Goal: Information Seeking & Learning: Learn about a topic

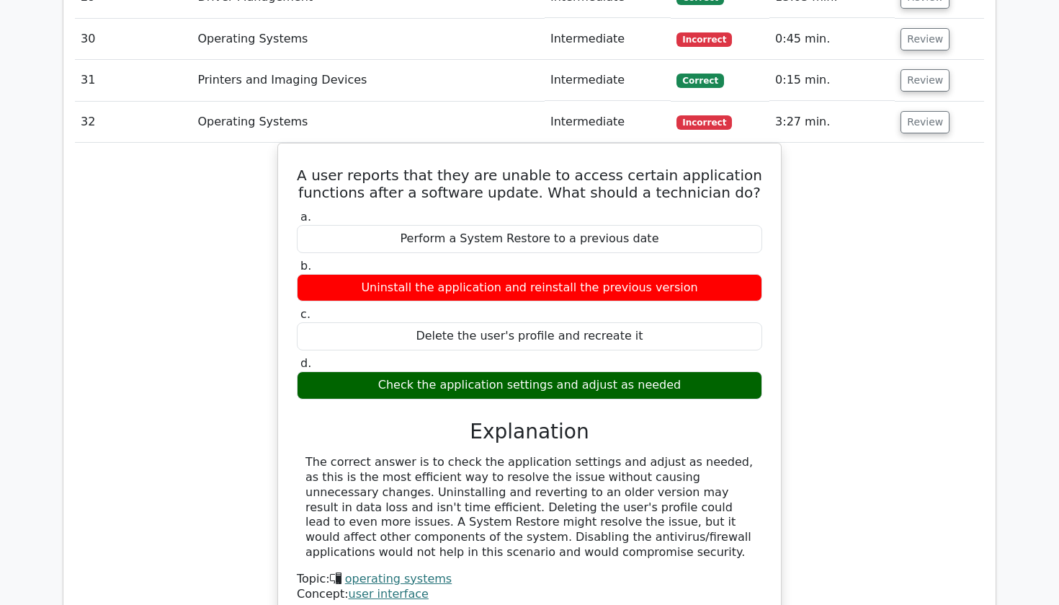
scroll to position [2979, 0]
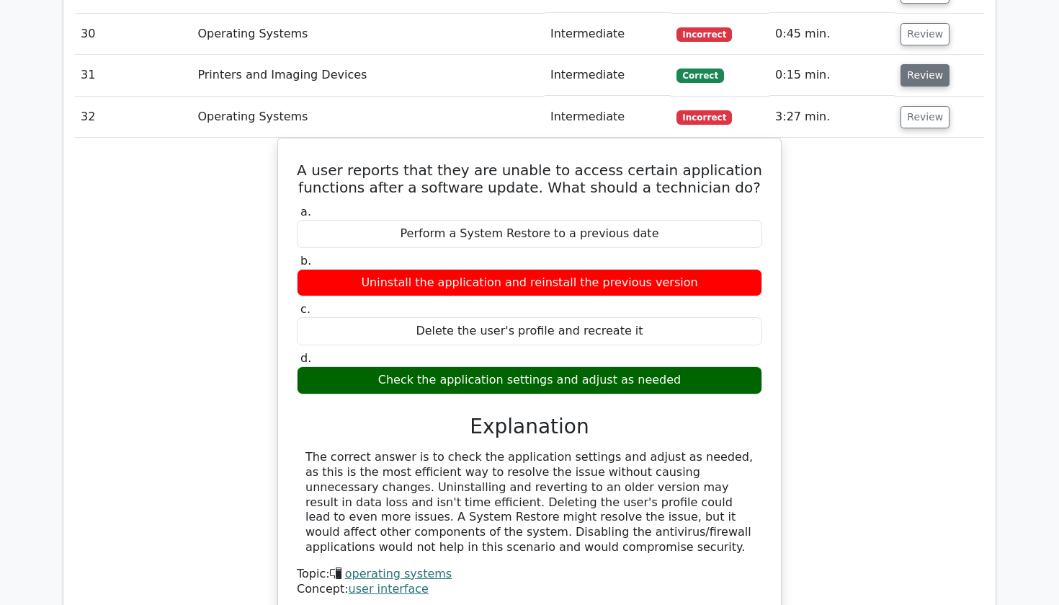
click at [911, 64] on button "Review" at bounding box center [925, 75] width 49 height 22
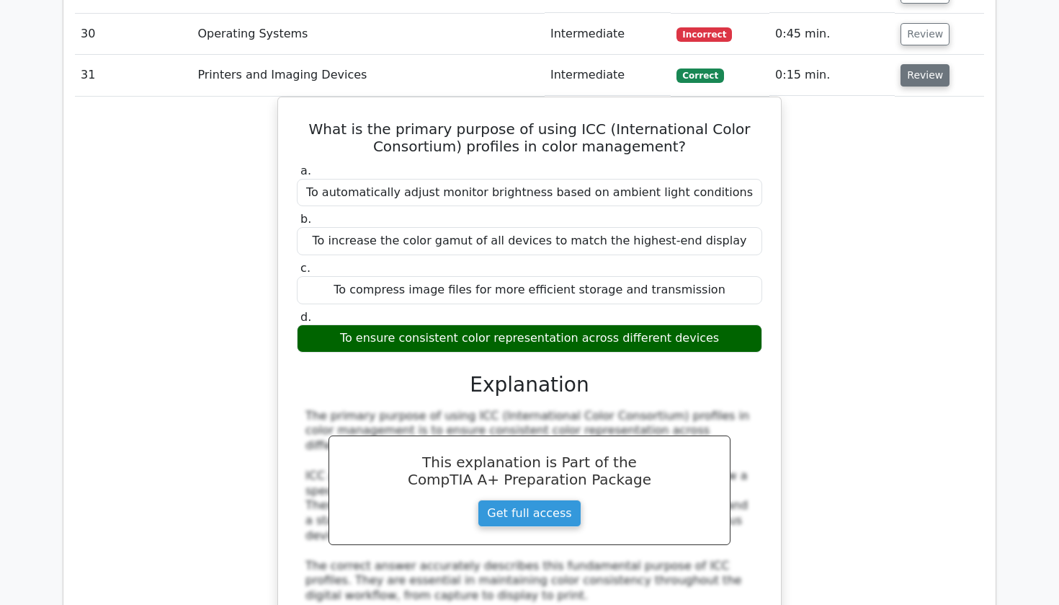
click at [911, 64] on button "Review" at bounding box center [925, 75] width 49 height 22
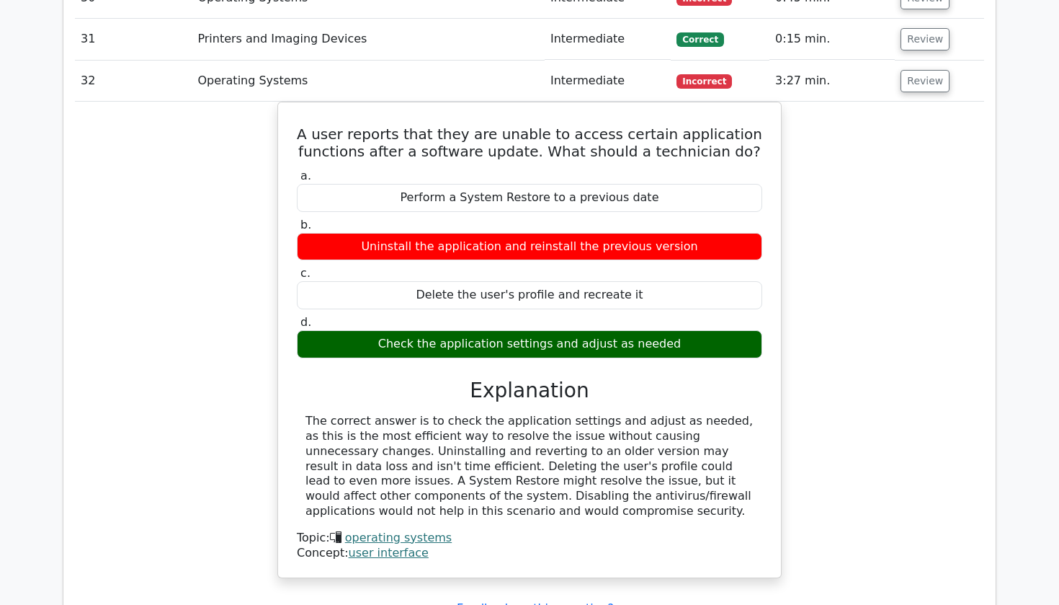
scroll to position [3014, 0]
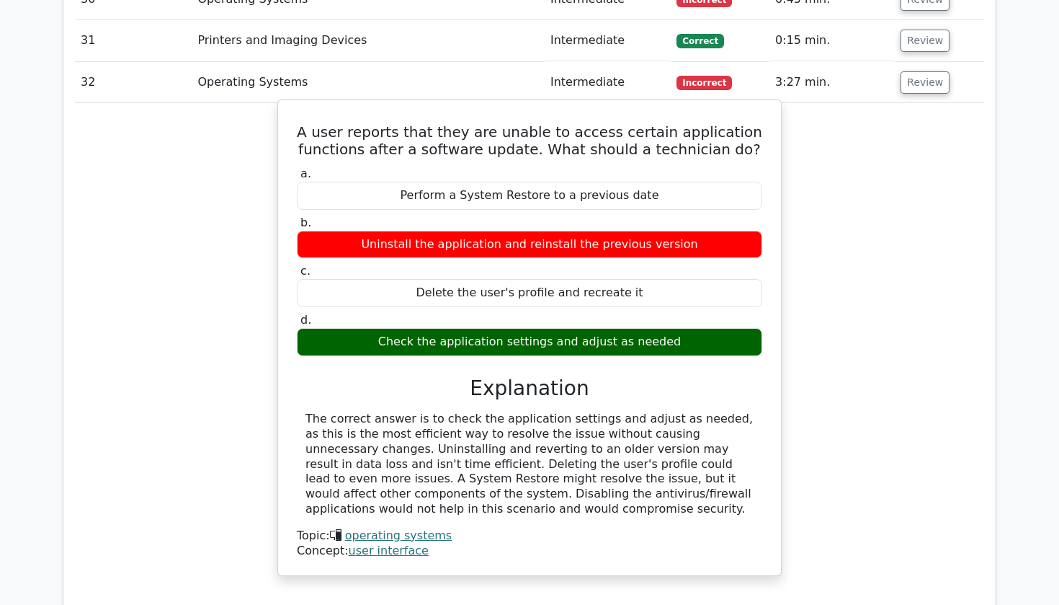
drag, startPoint x: 452, startPoint y: 303, endPoint x: 530, endPoint y: 312, distance: 78.4
click at [530, 328] on div "Check the application settings and adjust as needed" at bounding box center [529, 342] width 465 height 28
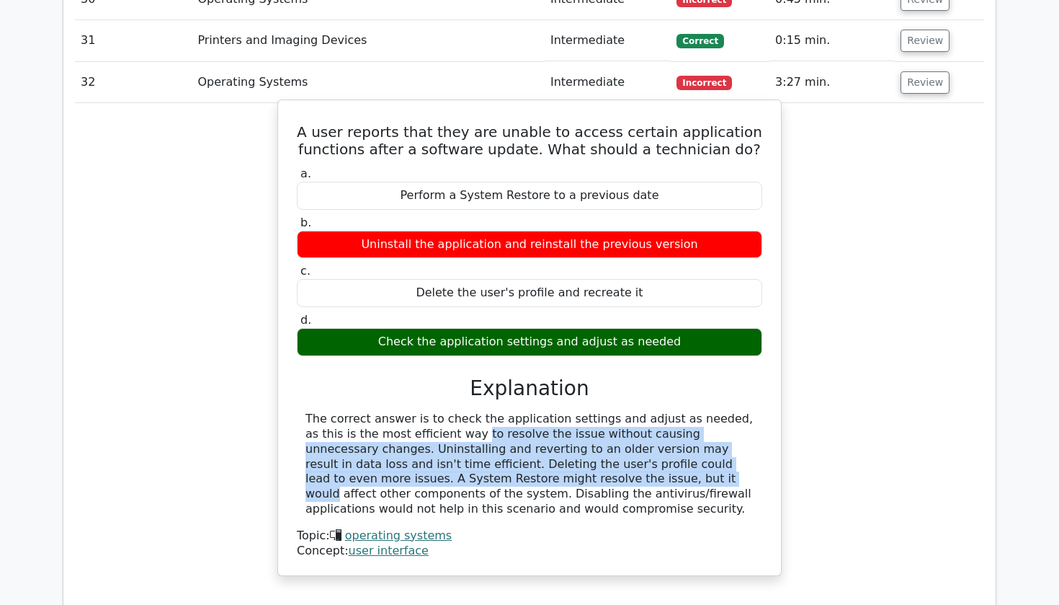
drag, startPoint x: 351, startPoint y: 388, endPoint x: 411, endPoint y: 430, distance: 73.0
click at [411, 430] on div "The correct answer is to check the application settings and adjust as needed, a…" at bounding box center [530, 463] width 448 height 105
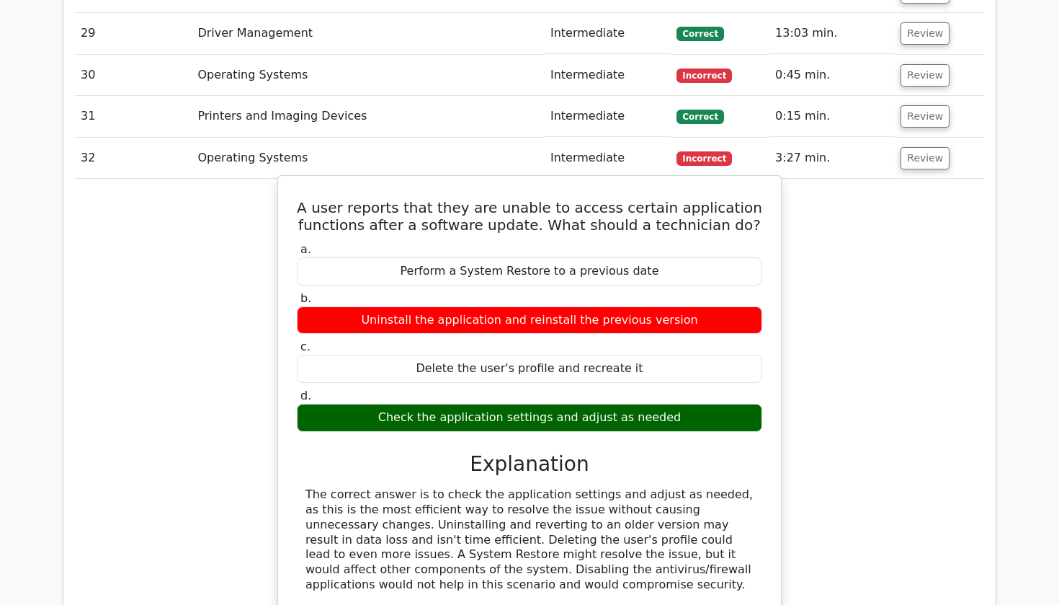
scroll to position [2932, 0]
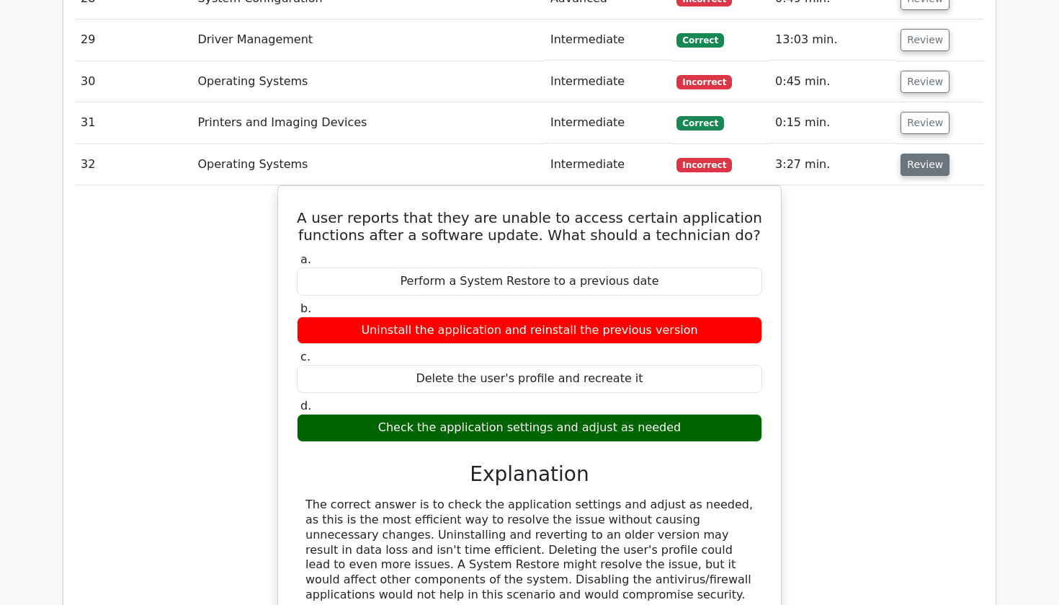
click at [913, 153] on button "Review" at bounding box center [925, 164] width 49 height 22
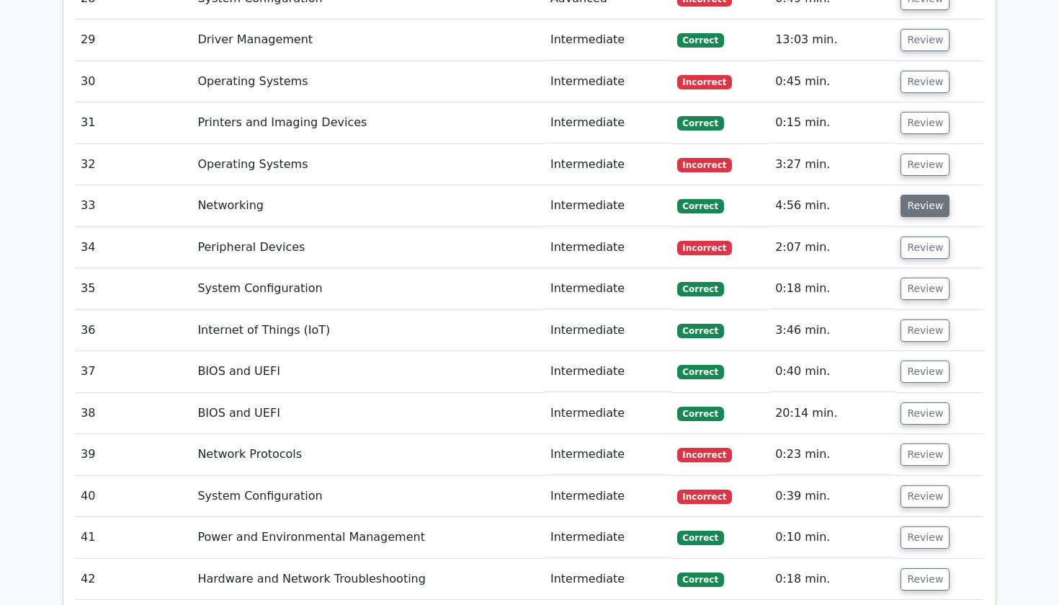
click at [911, 195] on button "Review" at bounding box center [925, 206] width 49 height 22
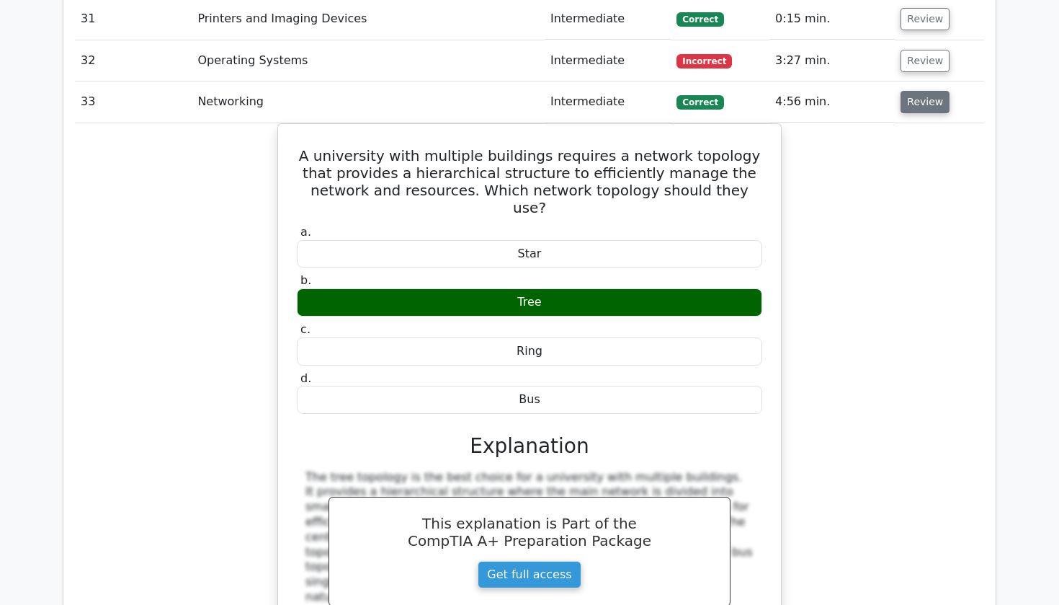
scroll to position [3042, 0]
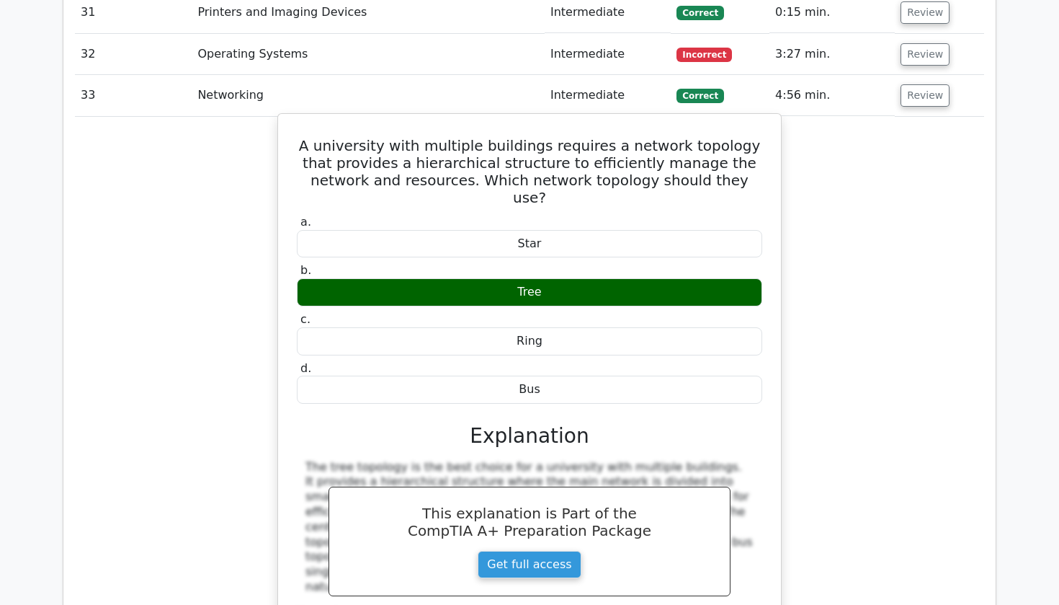
click at [388, 137] on h5 "A university with multiple buildings requires a network topology that provides …" at bounding box center [529, 171] width 468 height 69
click at [512, 137] on h5 "A university with multiple buildings requires a network topology that provides …" at bounding box center [529, 171] width 468 height 69
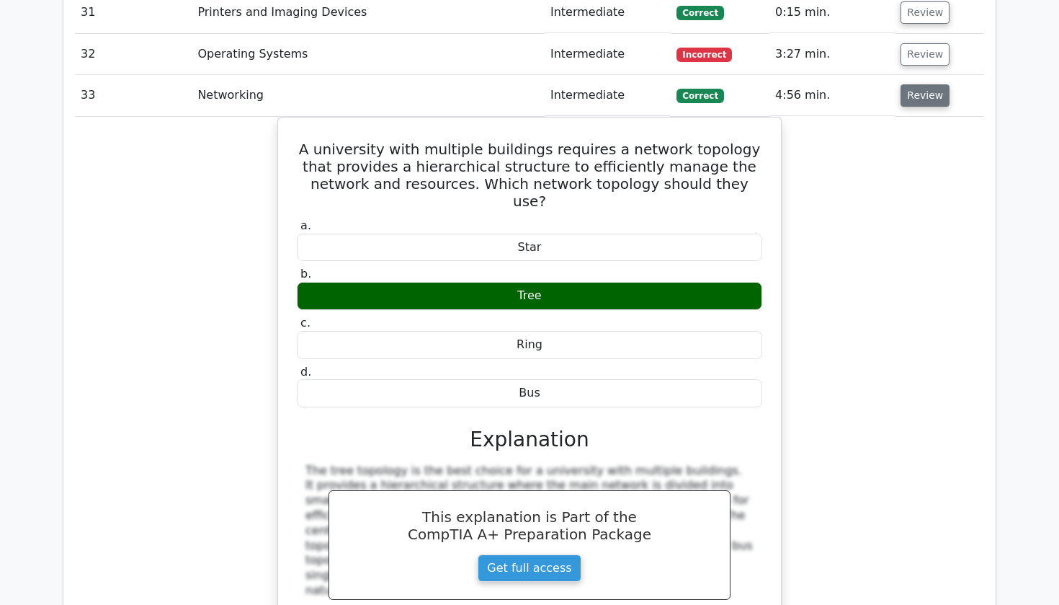
click at [911, 84] on button "Review" at bounding box center [925, 95] width 49 height 22
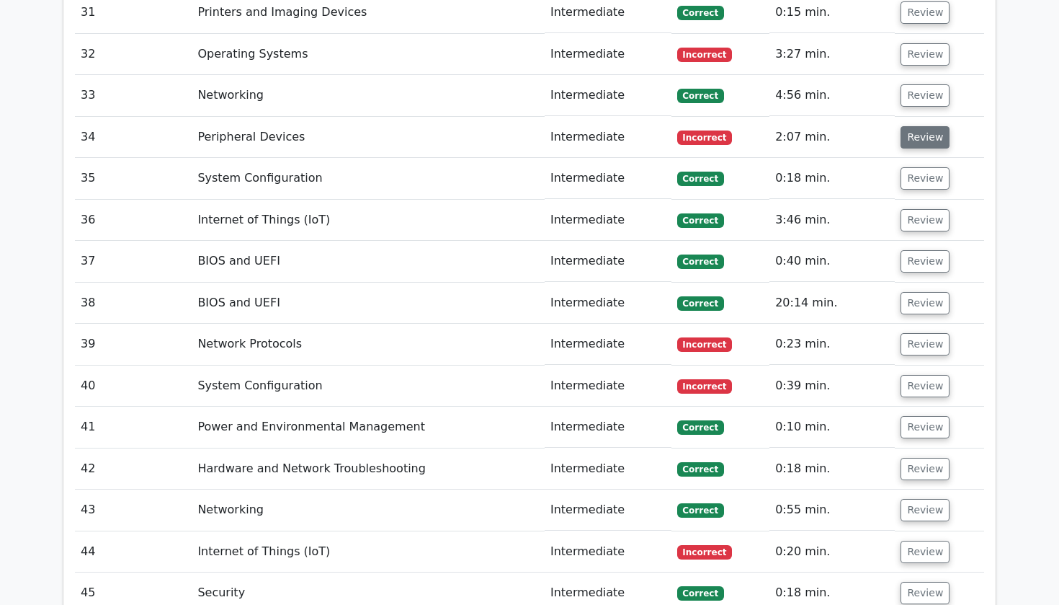
click at [914, 126] on button "Review" at bounding box center [925, 137] width 49 height 22
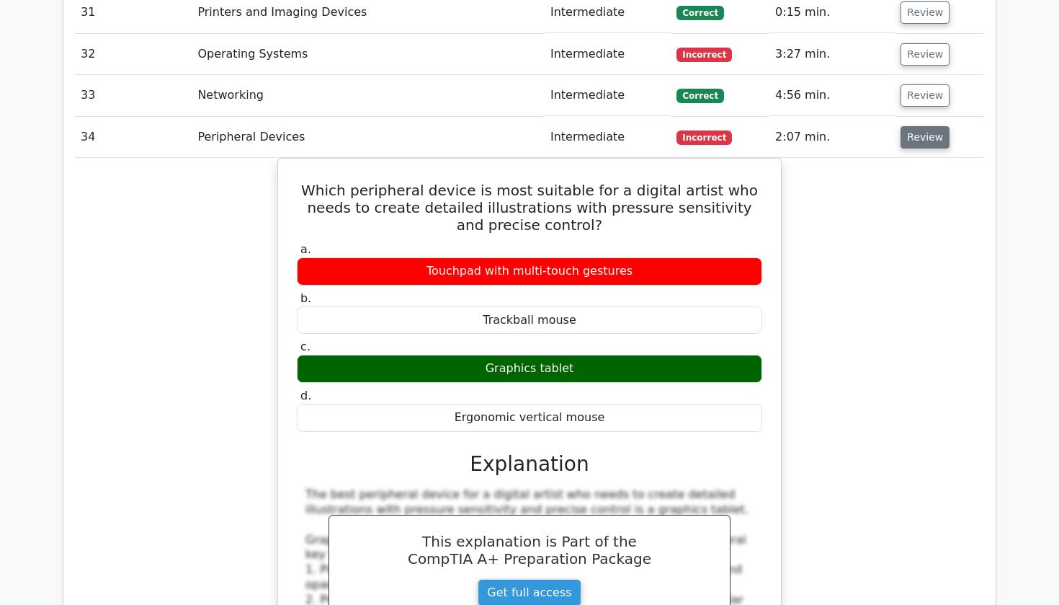
click at [914, 126] on button "Review" at bounding box center [925, 137] width 49 height 22
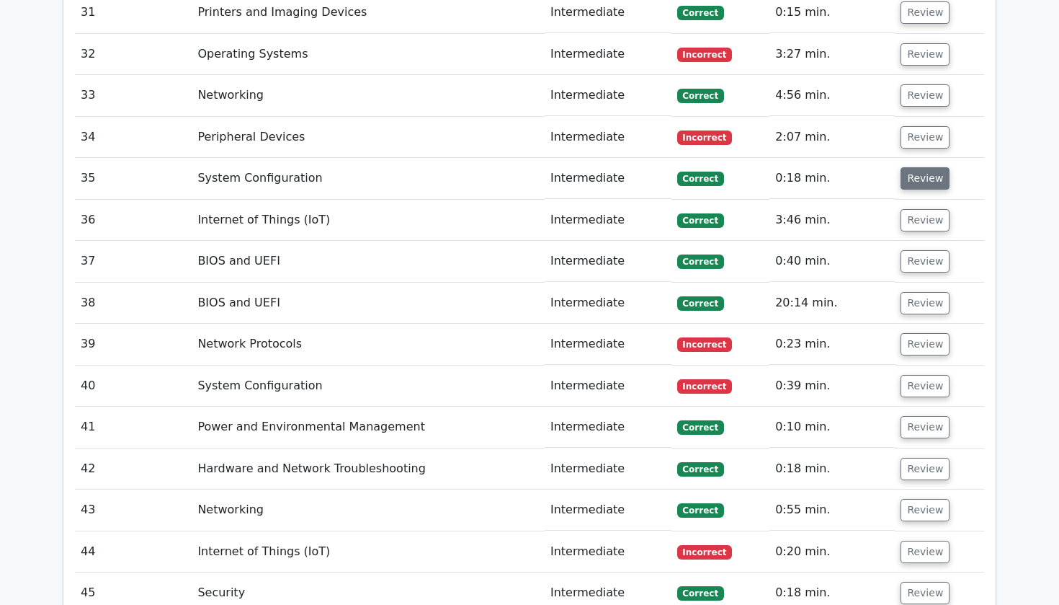
click at [921, 167] on button "Review" at bounding box center [925, 178] width 49 height 22
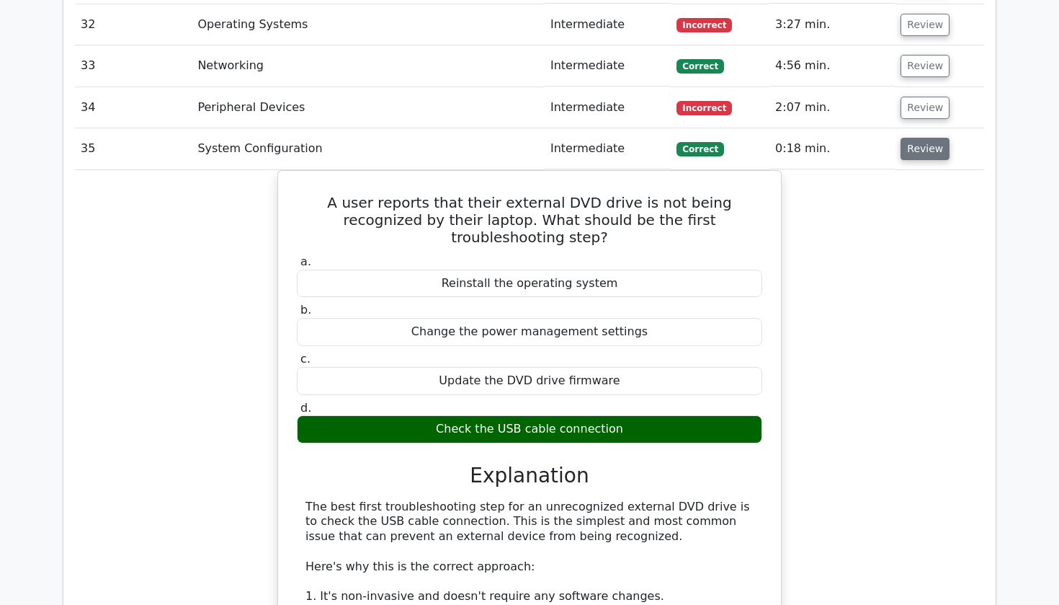
scroll to position [3073, 0]
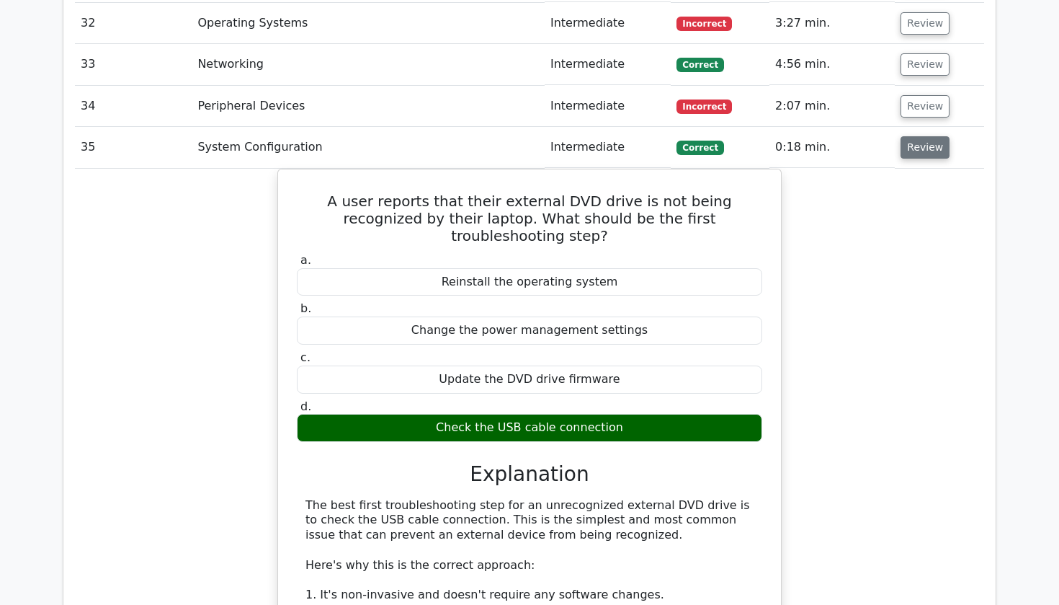
click at [917, 136] on button "Review" at bounding box center [925, 147] width 49 height 22
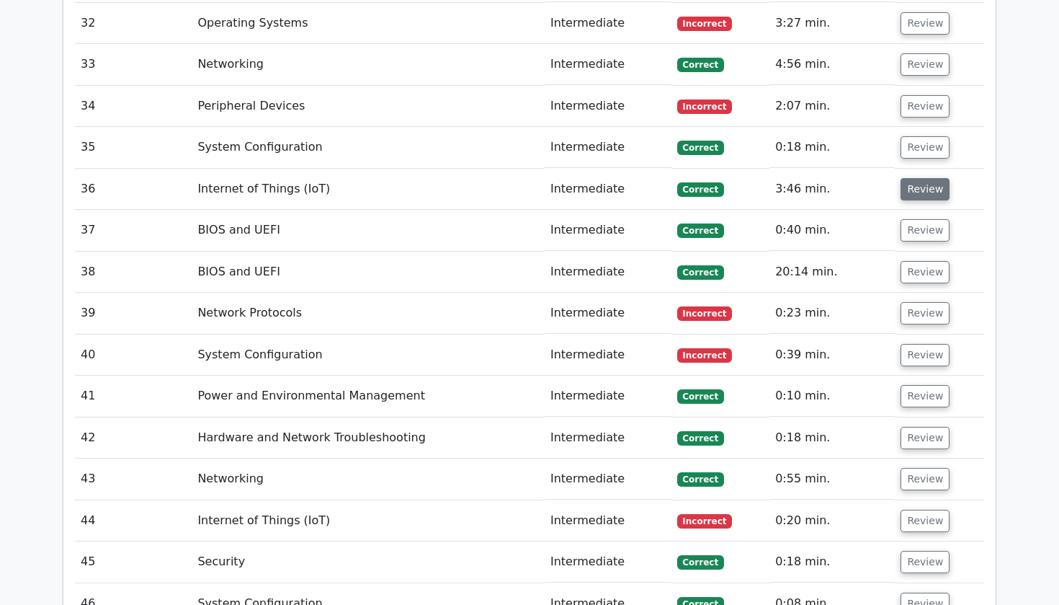
click at [919, 178] on button "Review" at bounding box center [925, 189] width 49 height 22
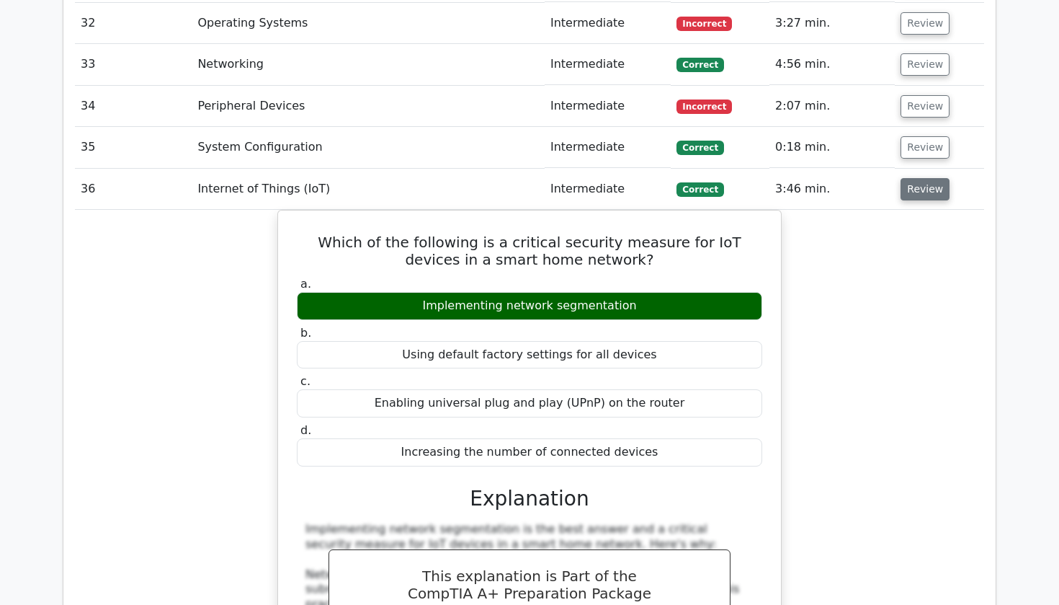
scroll to position [3084, 0]
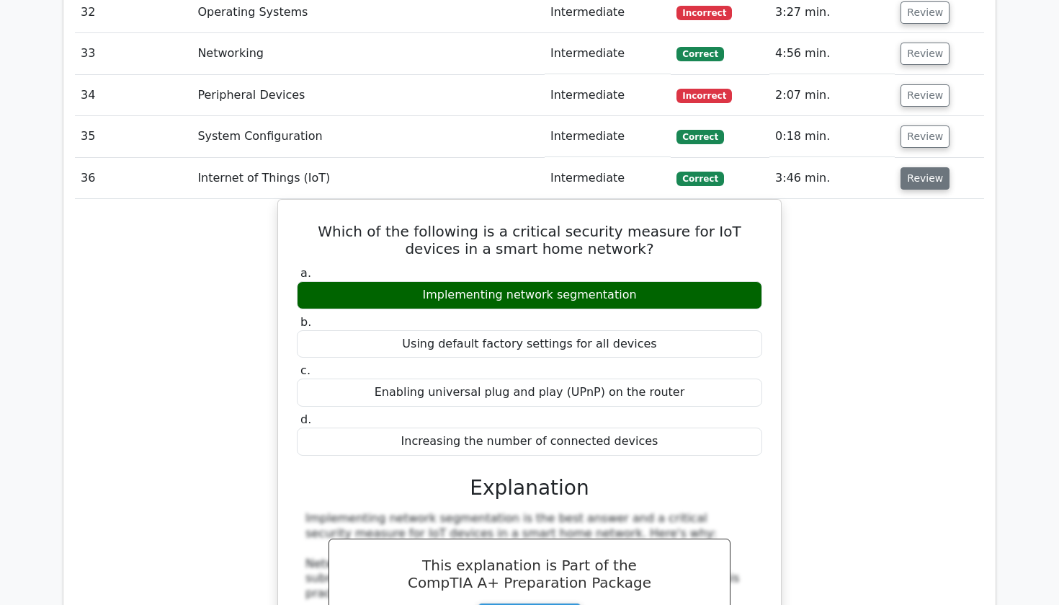
click at [922, 167] on button "Review" at bounding box center [925, 178] width 49 height 22
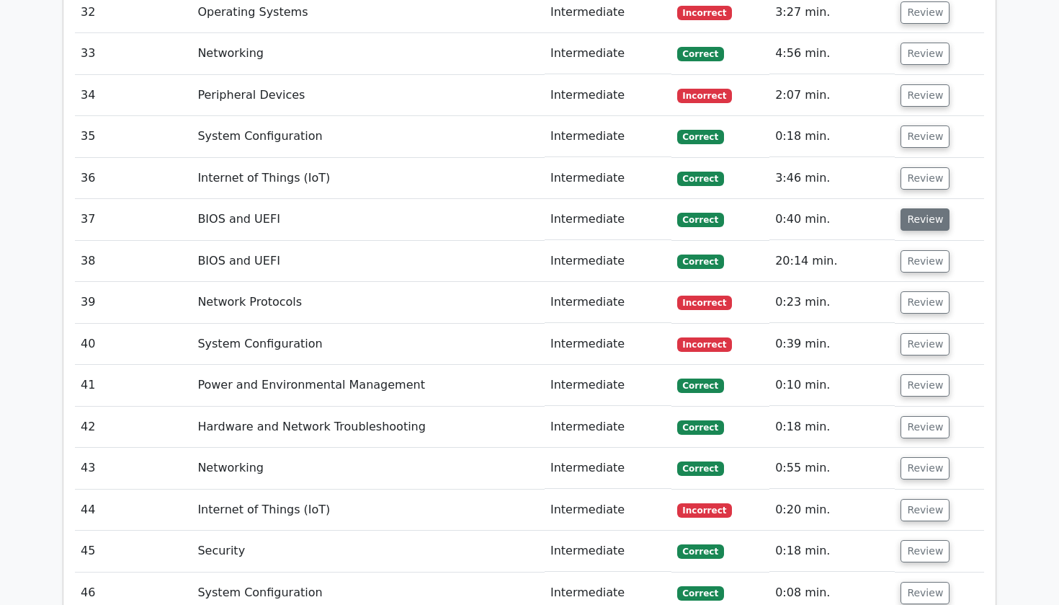
click at [907, 208] on button "Review" at bounding box center [925, 219] width 49 height 22
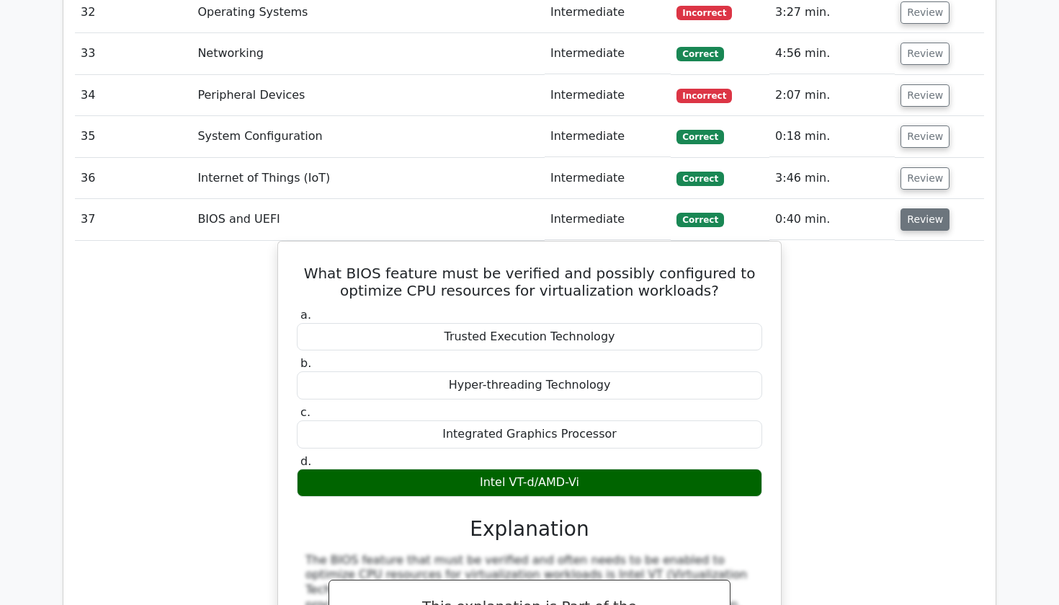
click at [921, 208] on button "Review" at bounding box center [925, 219] width 49 height 22
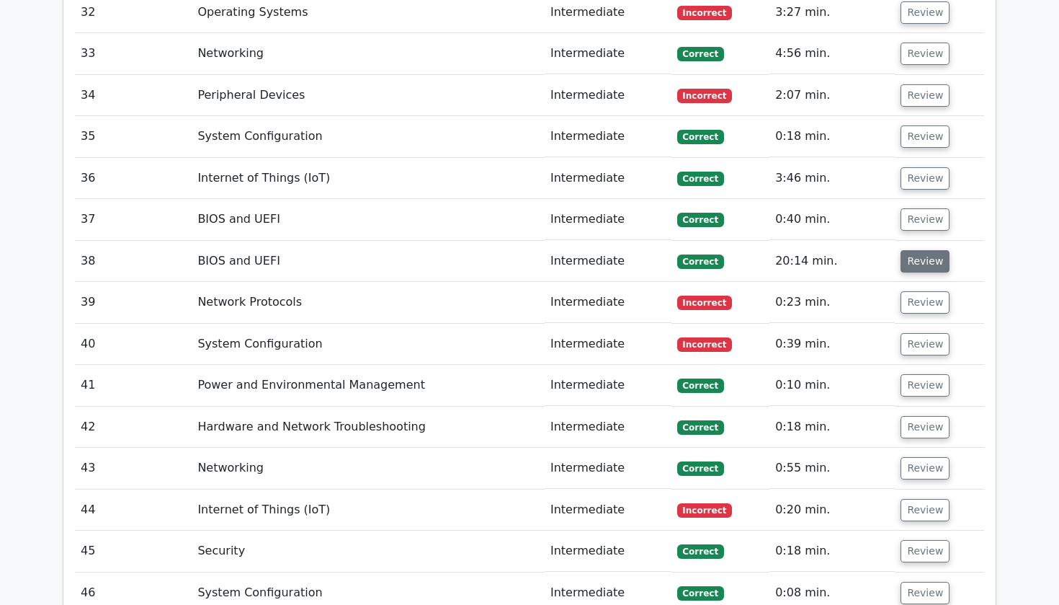
click at [915, 250] on button "Review" at bounding box center [925, 261] width 49 height 22
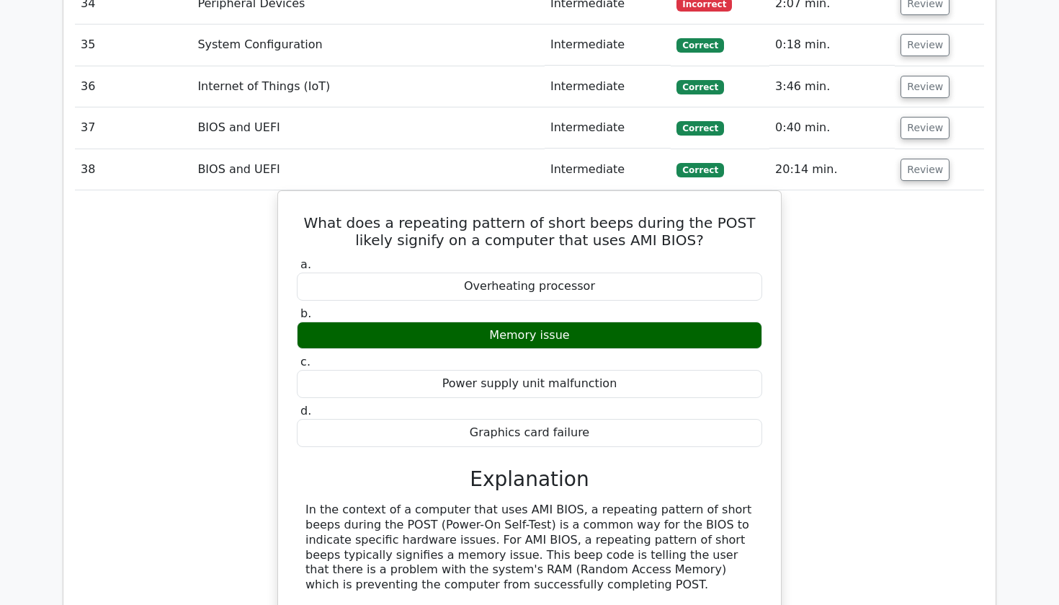
scroll to position [3190, 0]
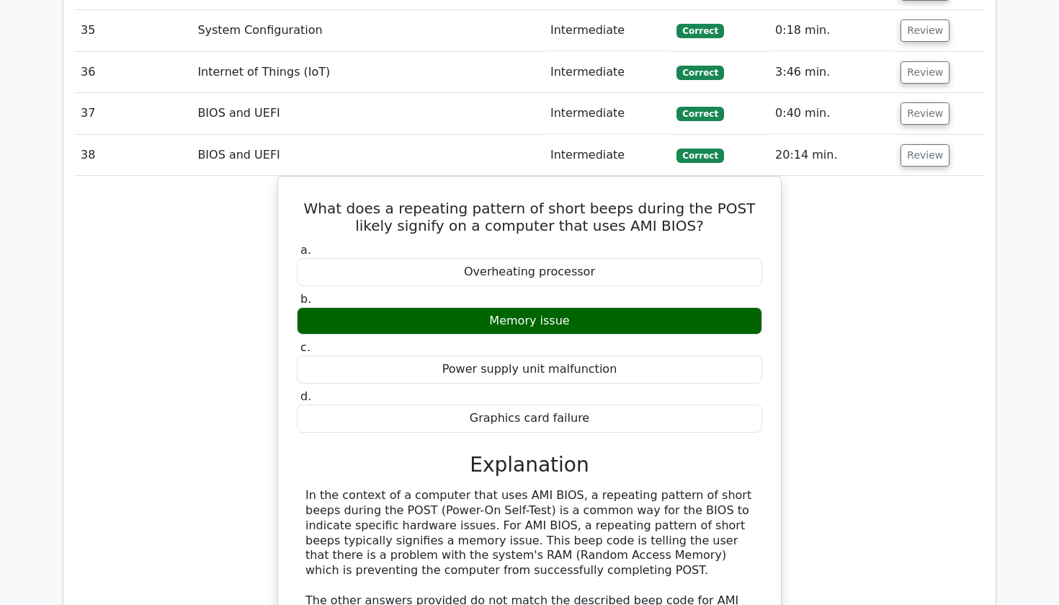
click at [903, 135] on td "Review" at bounding box center [939, 155] width 89 height 41
click at [911, 144] on button "Review" at bounding box center [925, 155] width 49 height 22
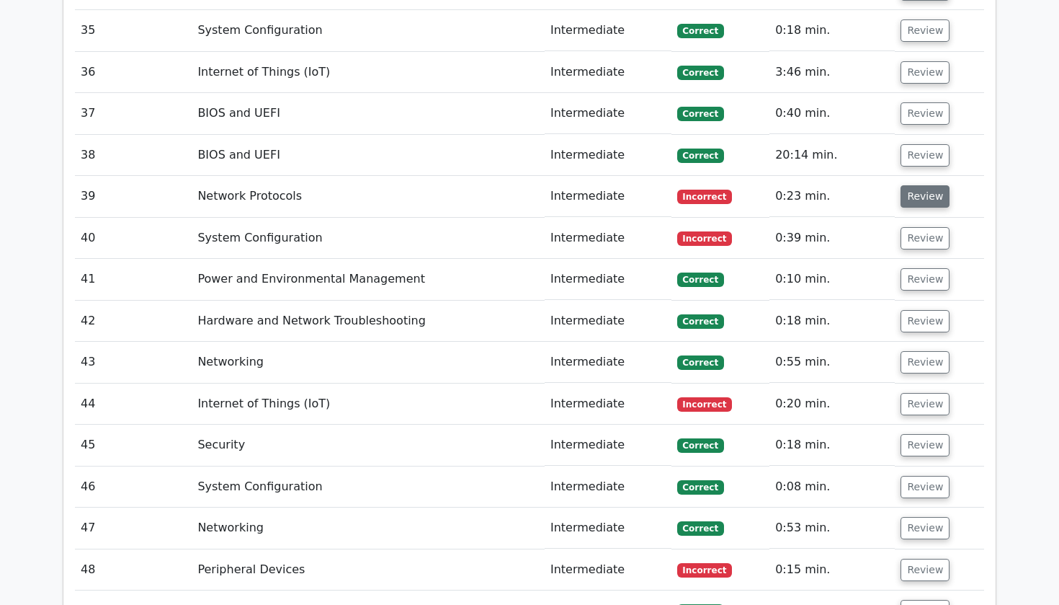
click at [913, 185] on button "Review" at bounding box center [925, 196] width 49 height 22
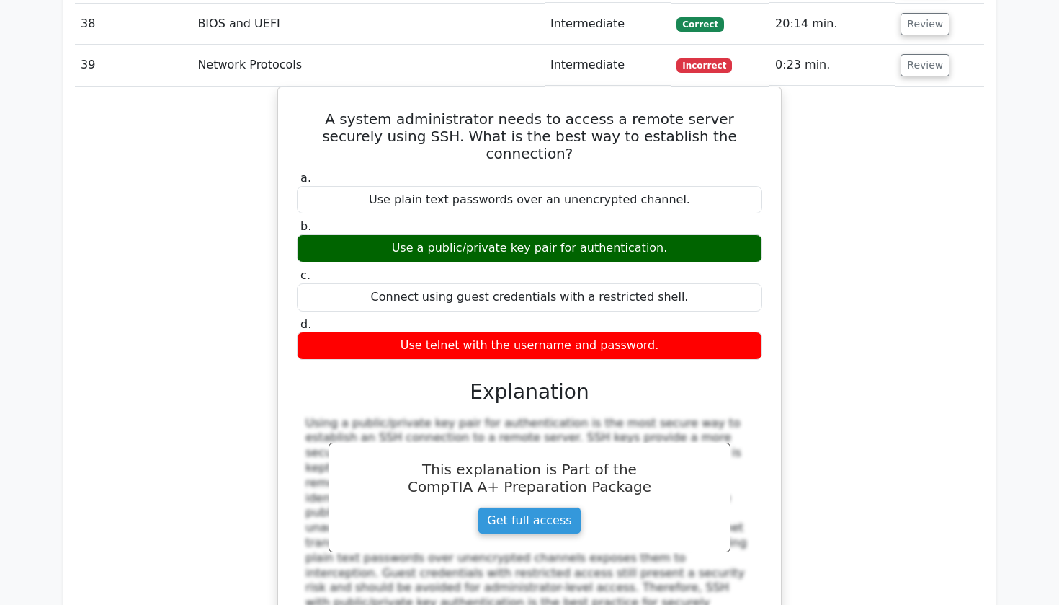
scroll to position [3323, 0]
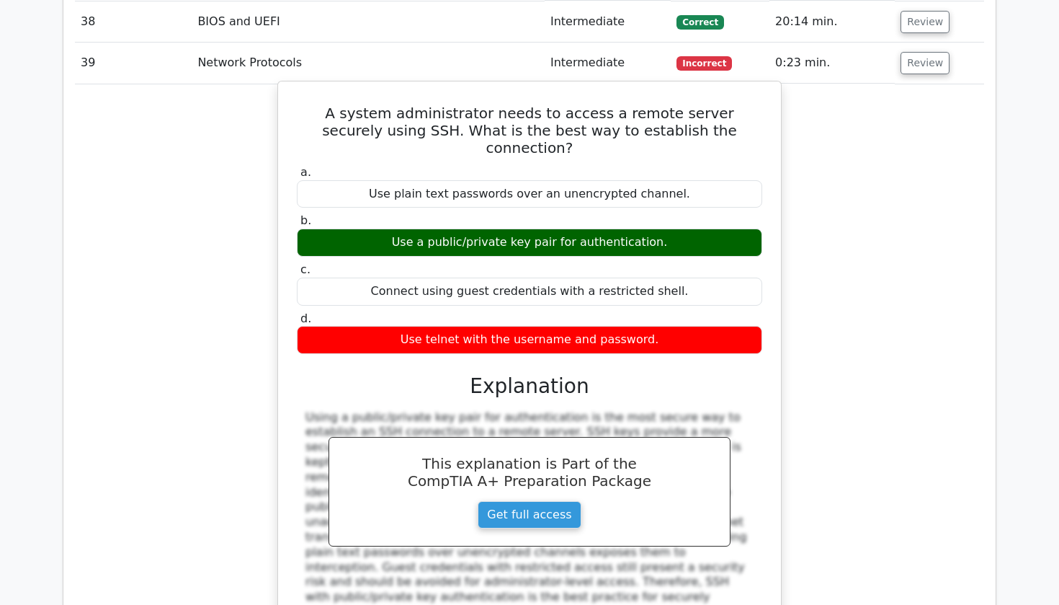
drag, startPoint x: 234, startPoint y: 92, endPoint x: 683, endPoint y: 117, distance: 449.6
click at [683, 162] on div "a. Use plain text passwords over an unencrypted channel. b. Use a public/privat…" at bounding box center [529, 259] width 483 height 195
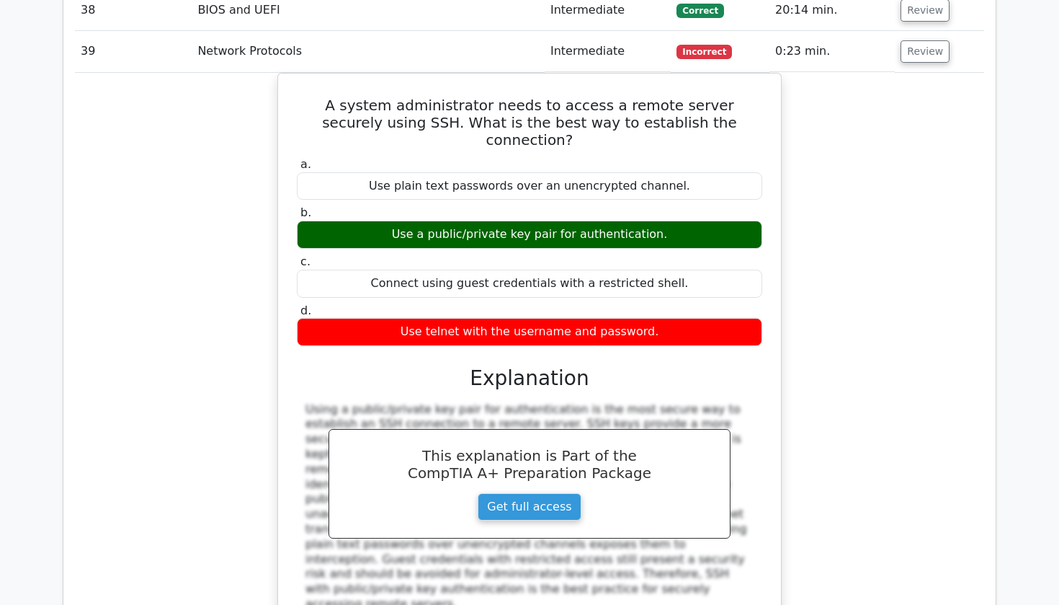
scroll to position [3338, 0]
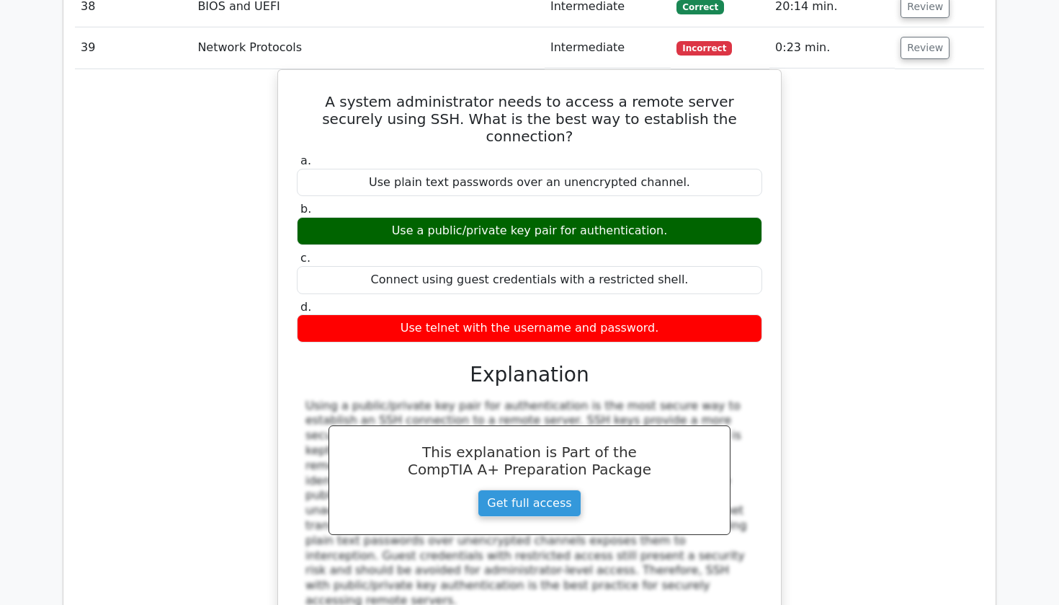
click at [117, 342] on div "A system administrator needs to access a remote server securely using SSH. What…" at bounding box center [529, 377] width 909 height 616
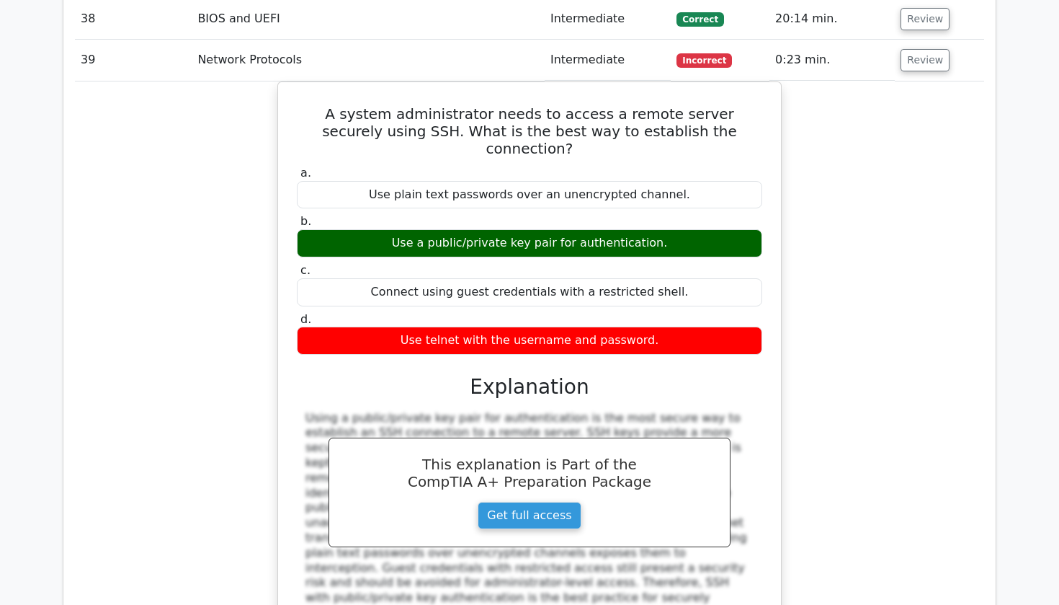
scroll to position [3325, 0]
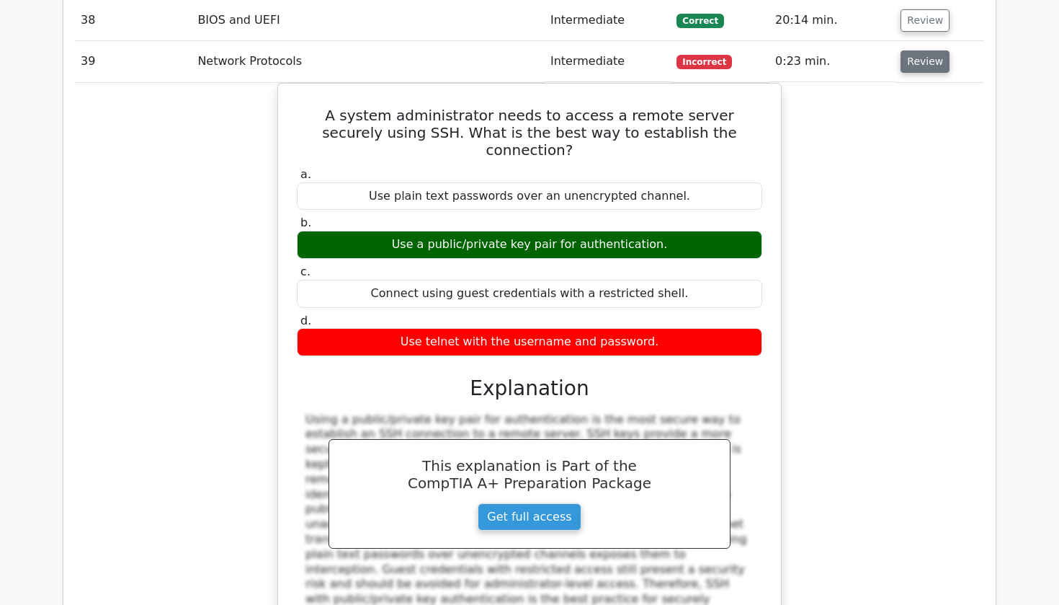
click at [913, 50] on button "Review" at bounding box center [925, 61] width 49 height 22
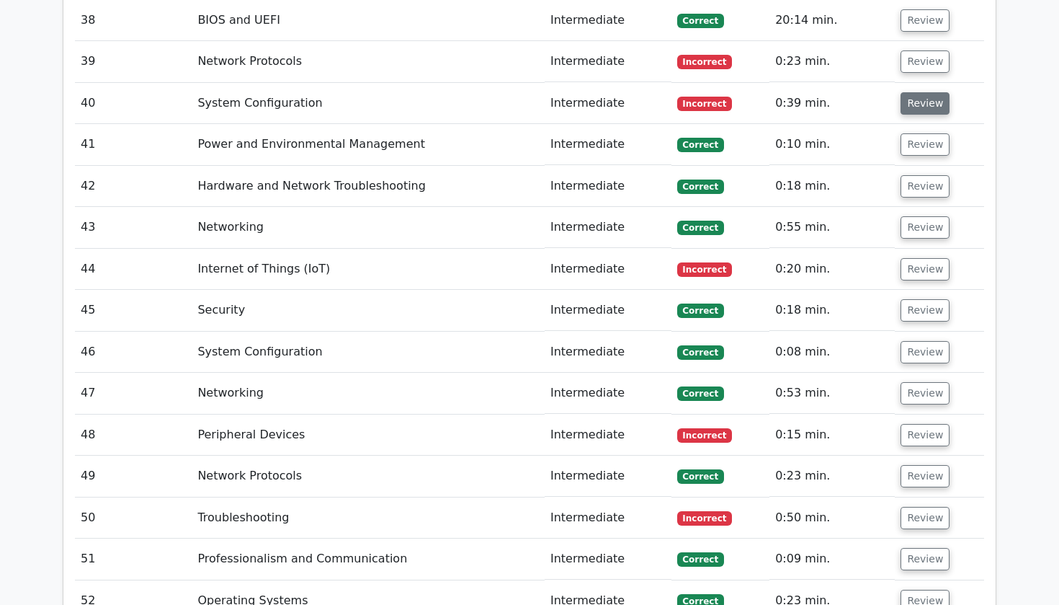
click at [904, 92] on button "Review" at bounding box center [925, 103] width 49 height 22
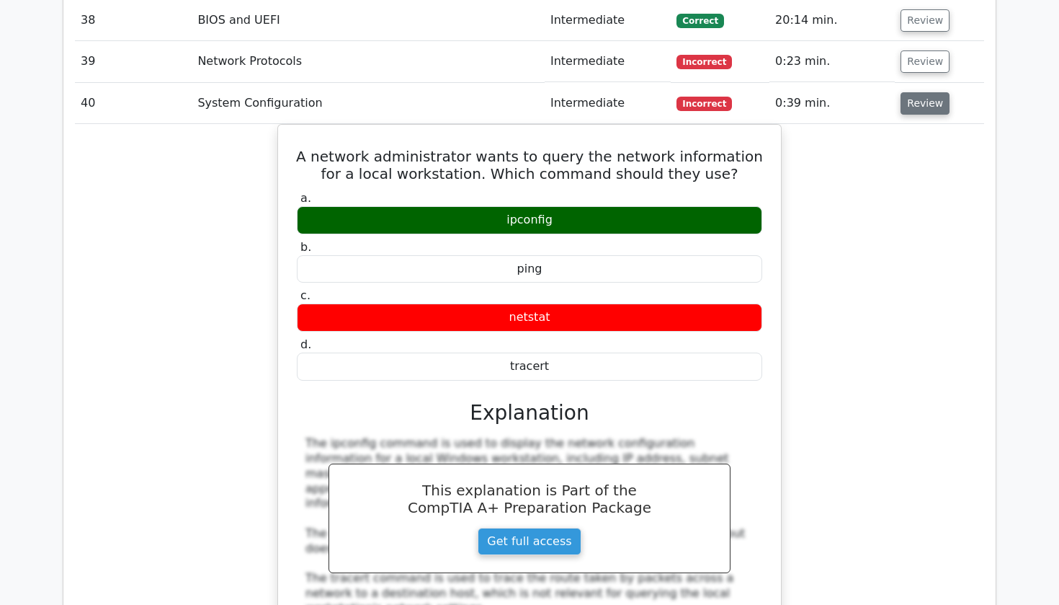
scroll to position [3327, 0]
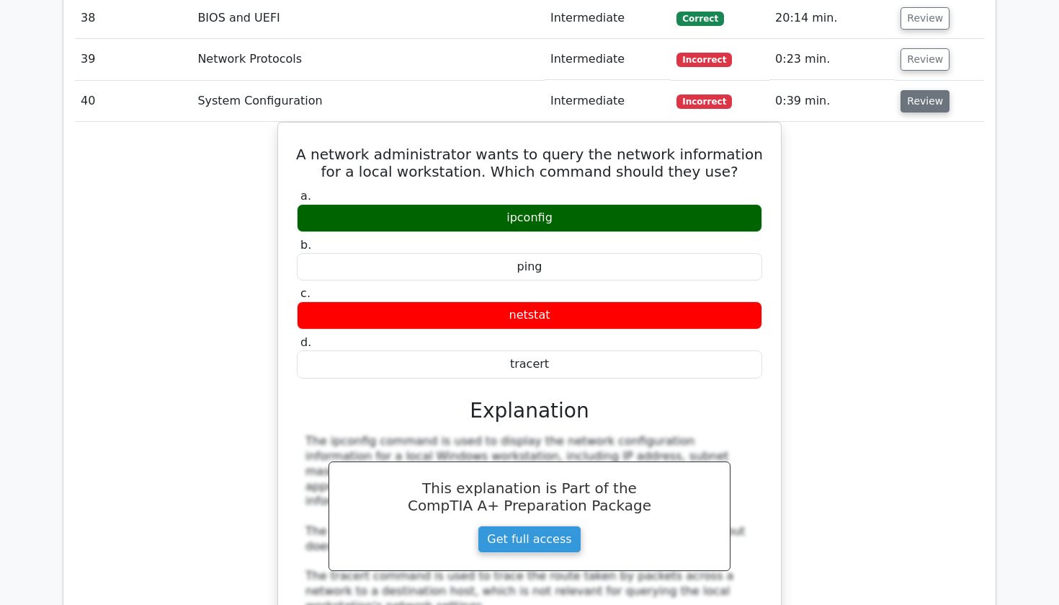
click at [929, 90] on button "Review" at bounding box center [925, 101] width 49 height 22
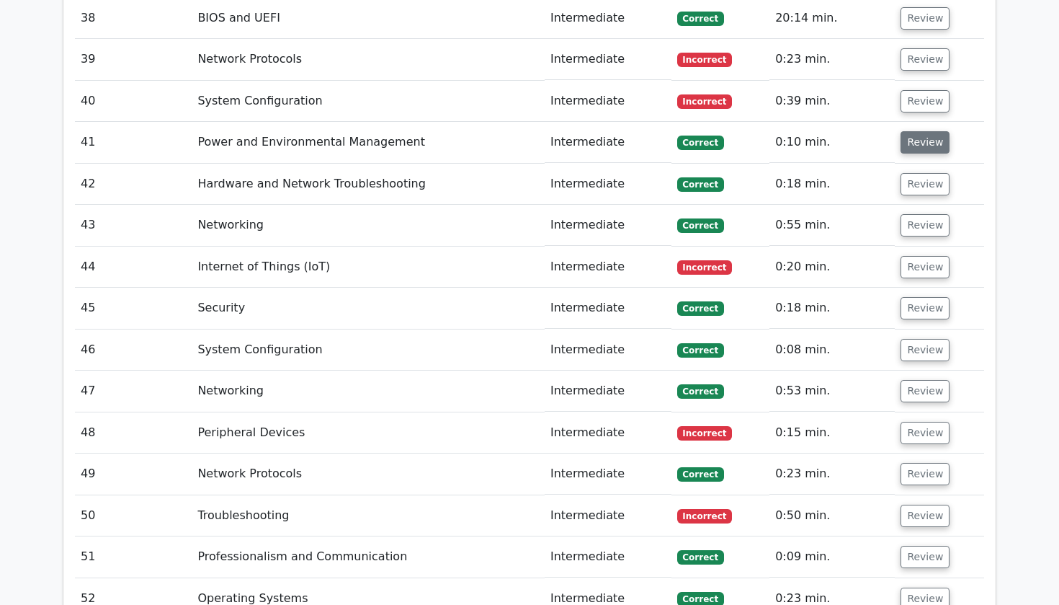
click at [913, 131] on button "Review" at bounding box center [925, 142] width 49 height 22
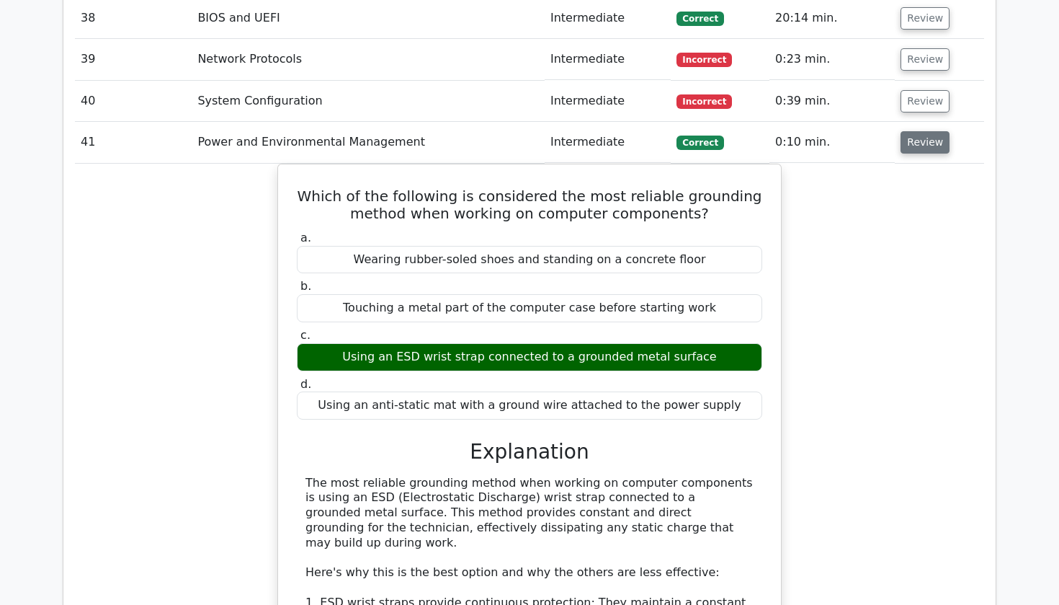
click at [913, 131] on button "Review" at bounding box center [925, 142] width 49 height 22
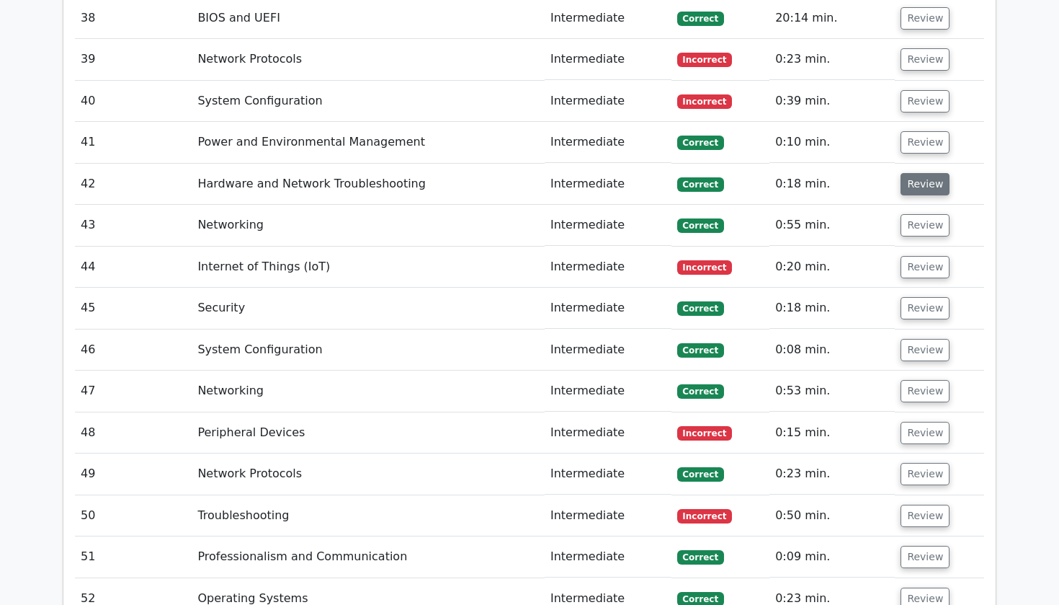
click at [924, 173] on button "Review" at bounding box center [925, 184] width 49 height 22
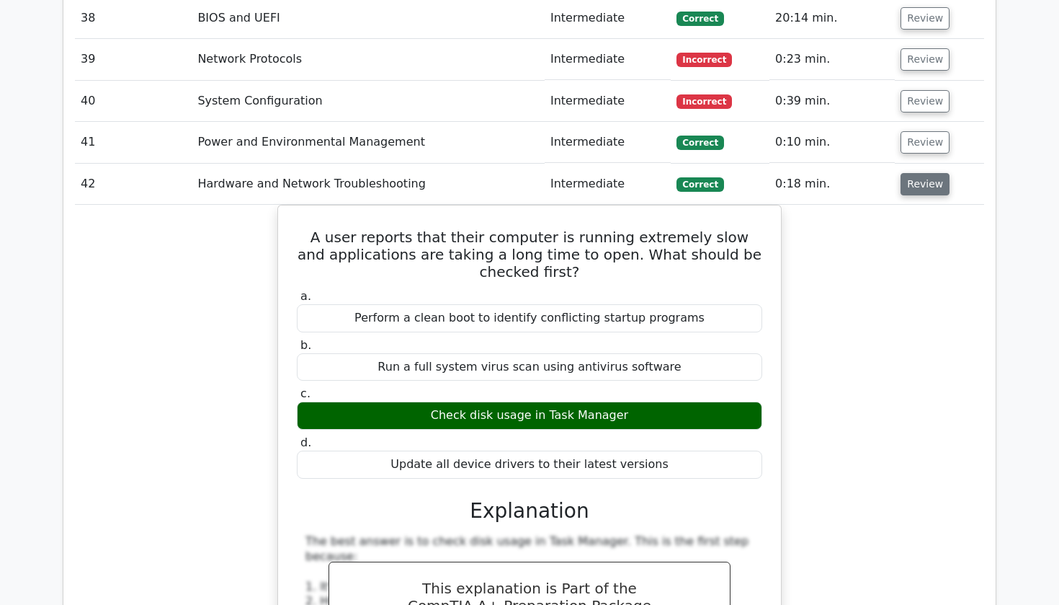
click at [924, 173] on button "Review" at bounding box center [925, 184] width 49 height 22
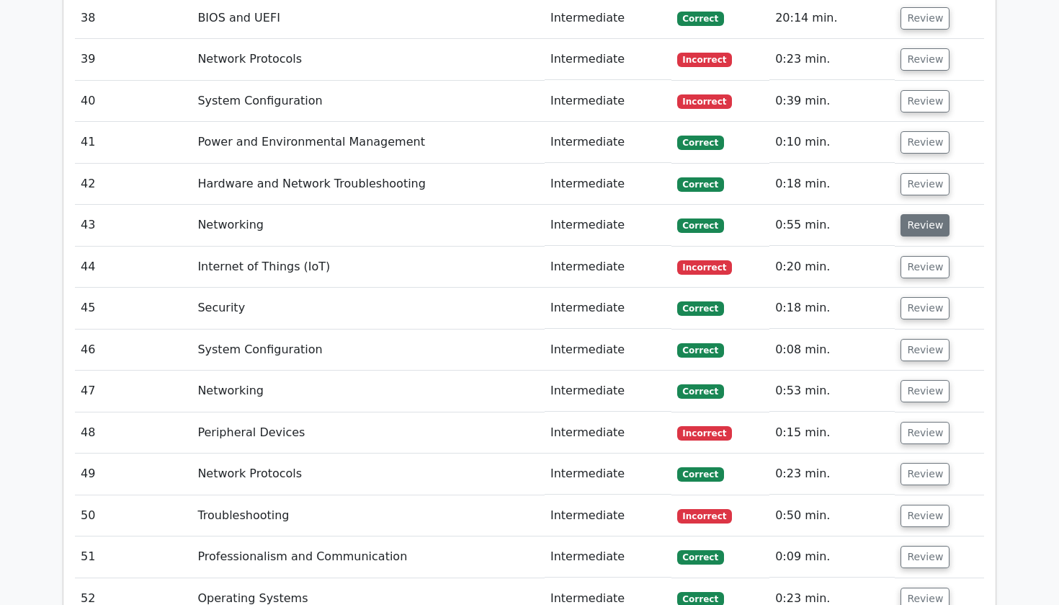
click at [922, 214] on button "Review" at bounding box center [925, 225] width 49 height 22
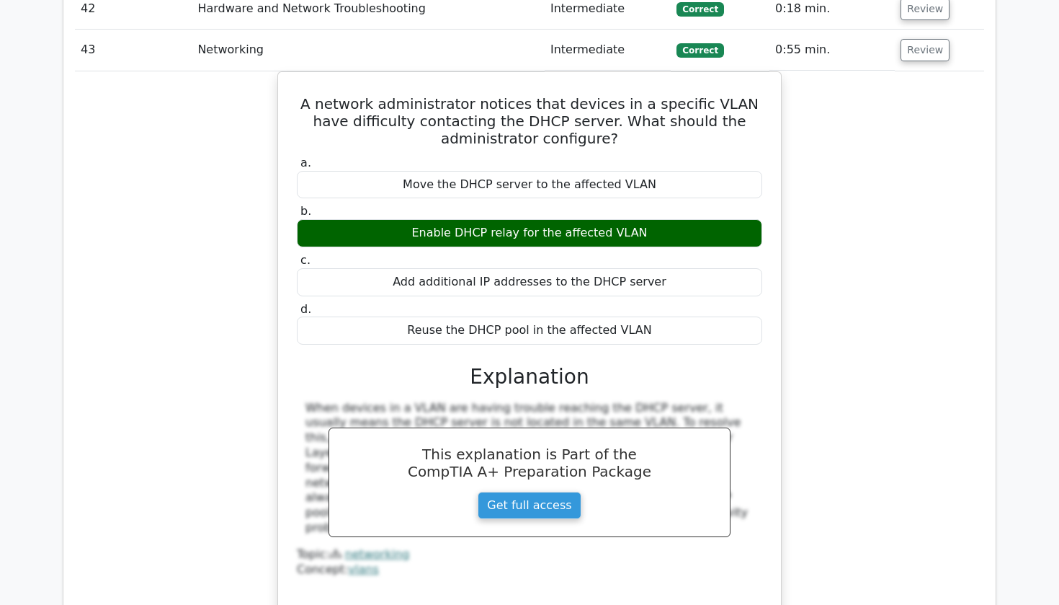
scroll to position [3492, 0]
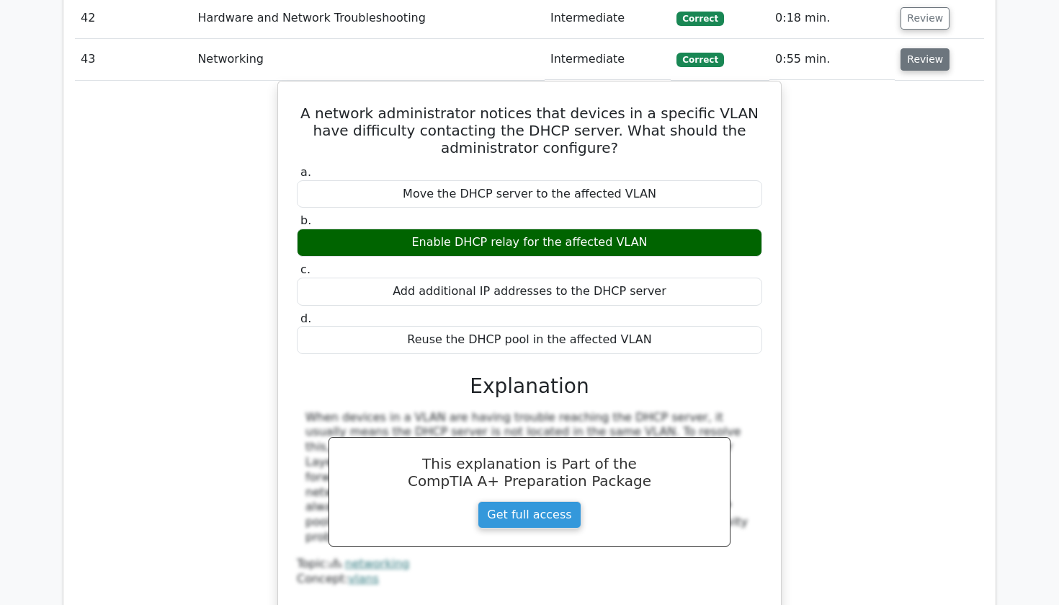
click at [922, 48] on button "Review" at bounding box center [925, 59] width 49 height 22
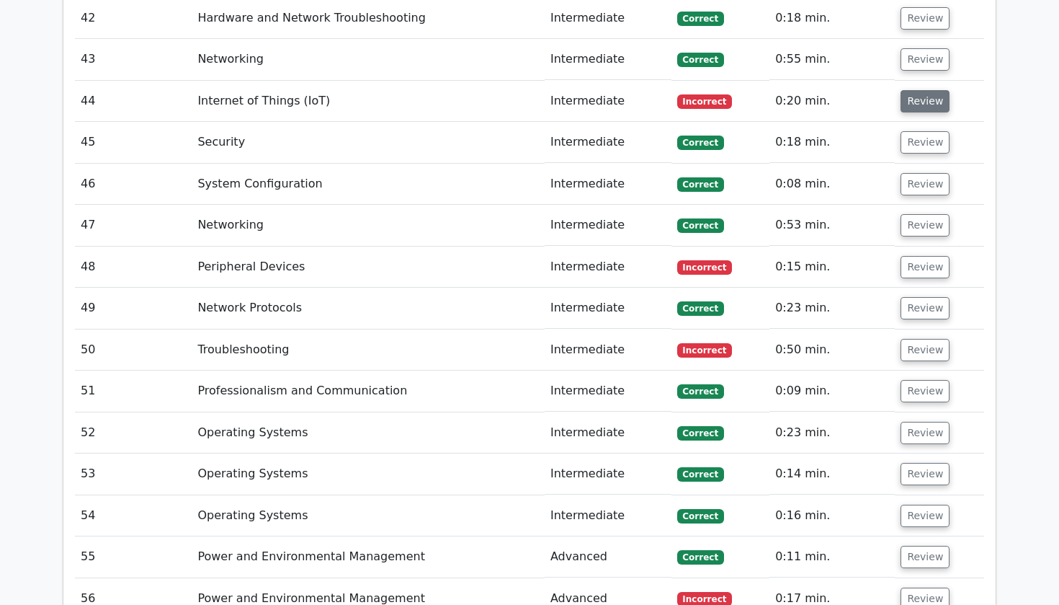
click at [918, 90] on button "Review" at bounding box center [925, 101] width 49 height 22
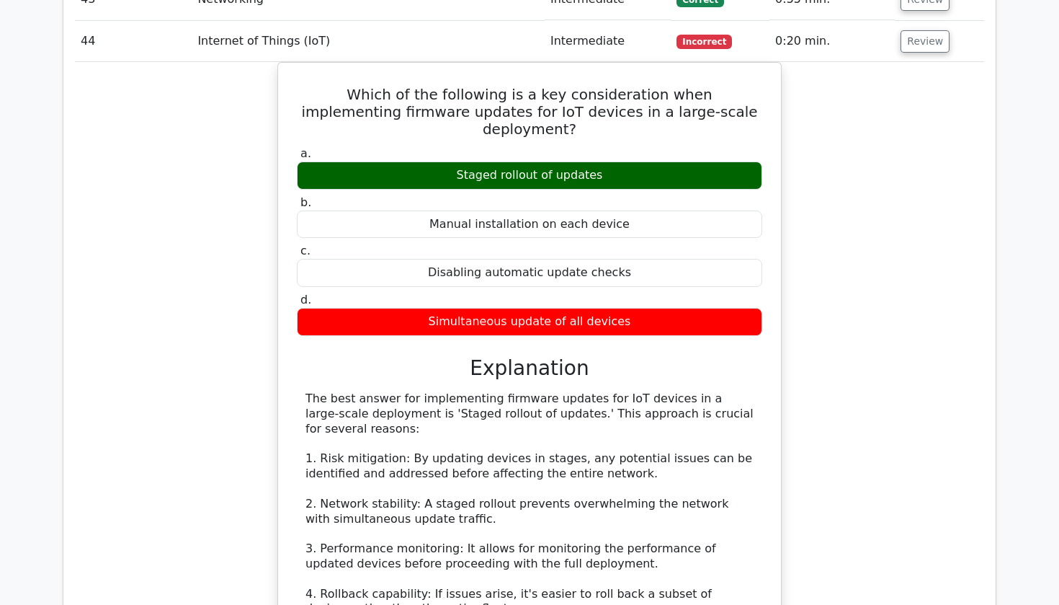
scroll to position [3541, 0]
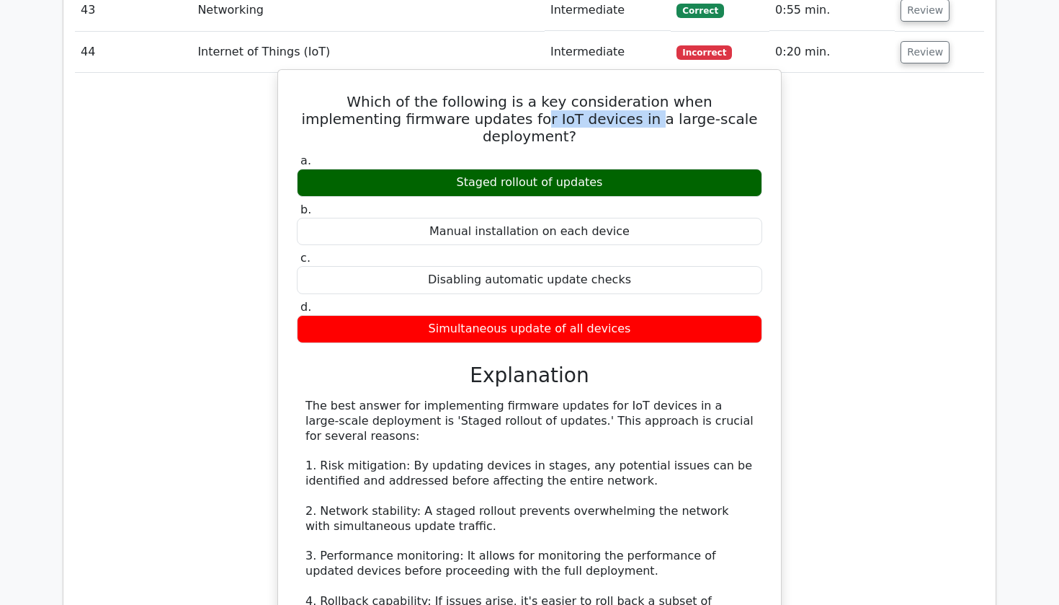
drag, startPoint x: 457, startPoint y: 81, endPoint x: 559, endPoint y: 86, distance: 102.4
click at [559, 93] on h5 "Which of the following is a key consideration when implementing firmware update…" at bounding box center [529, 119] width 468 height 52
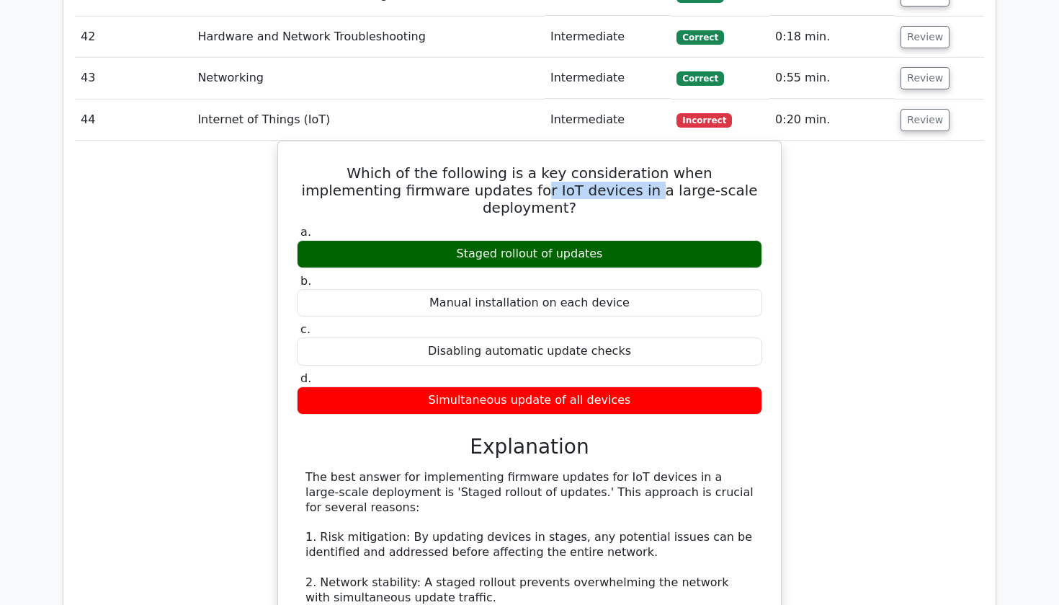
scroll to position [3451, 0]
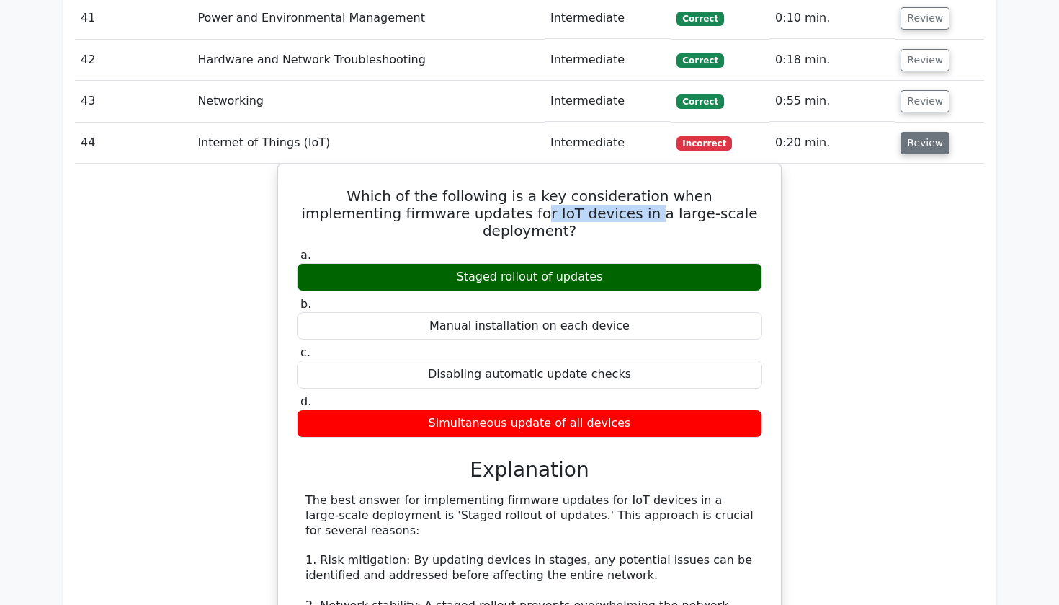
click at [915, 132] on button "Review" at bounding box center [925, 143] width 49 height 22
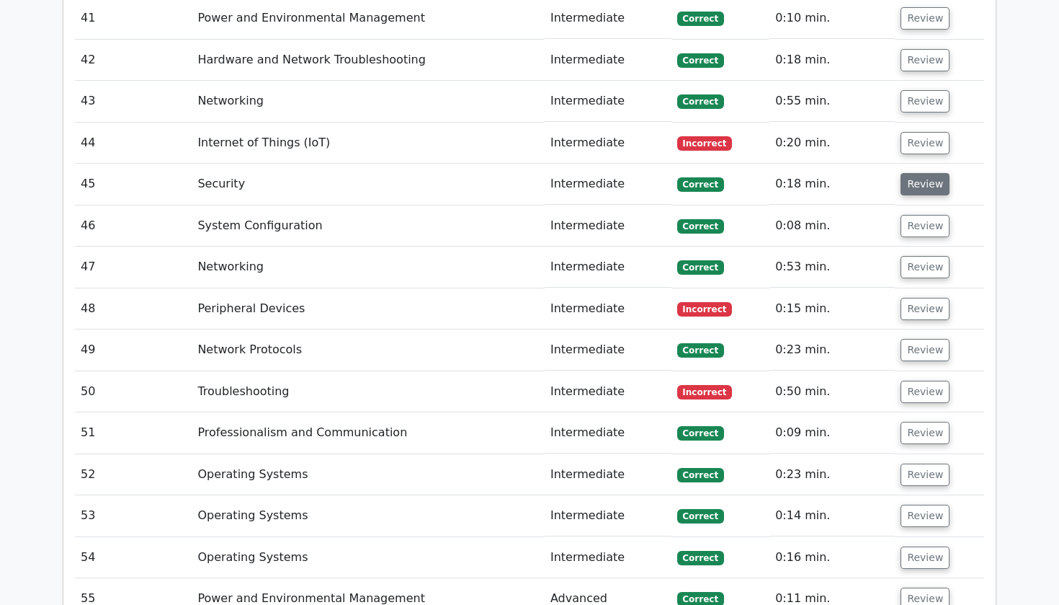
click at [909, 173] on button "Review" at bounding box center [925, 184] width 49 height 22
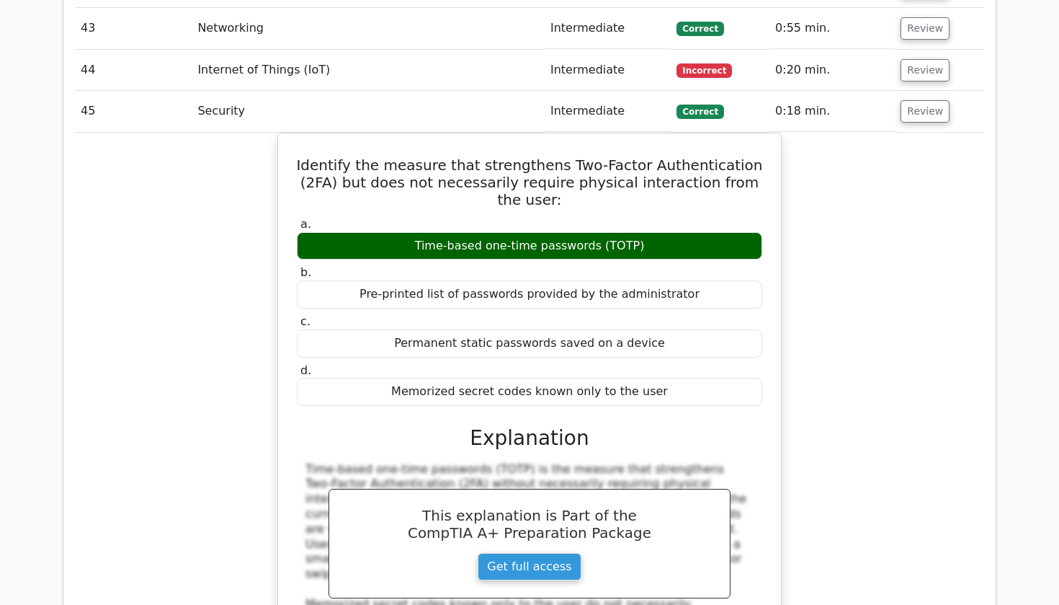
scroll to position [3528, 0]
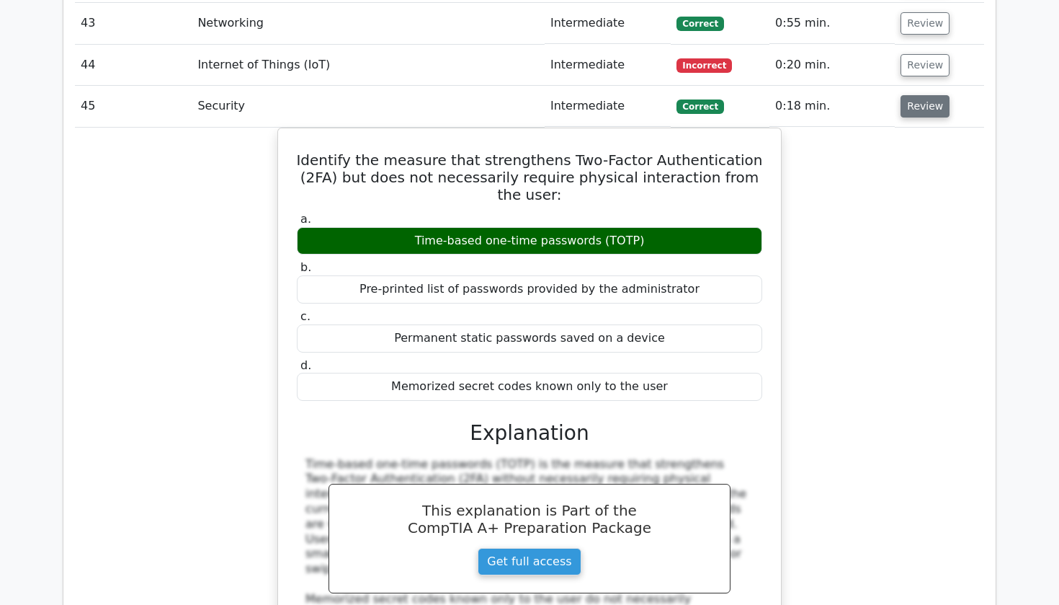
click at [917, 95] on button "Review" at bounding box center [925, 106] width 49 height 22
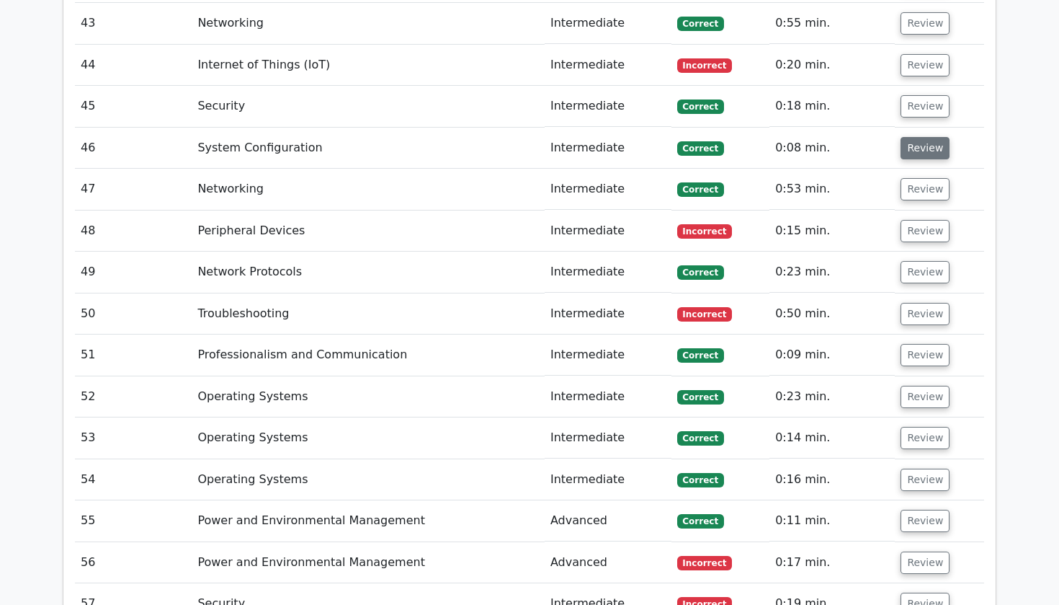
click at [917, 137] on button "Review" at bounding box center [925, 148] width 49 height 22
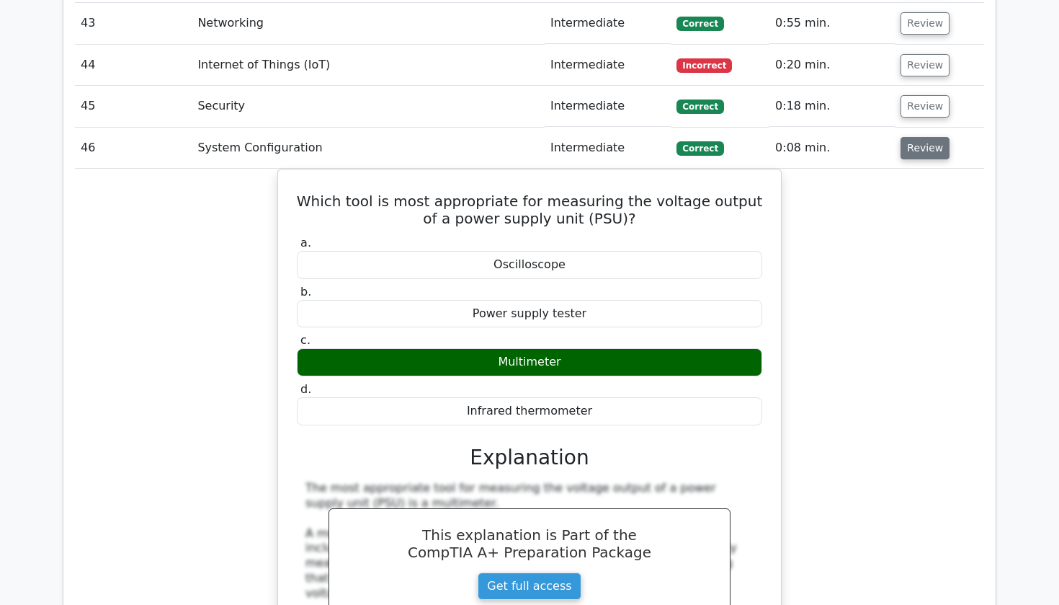
click at [917, 137] on button "Review" at bounding box center [925, 148] width 49 height 22
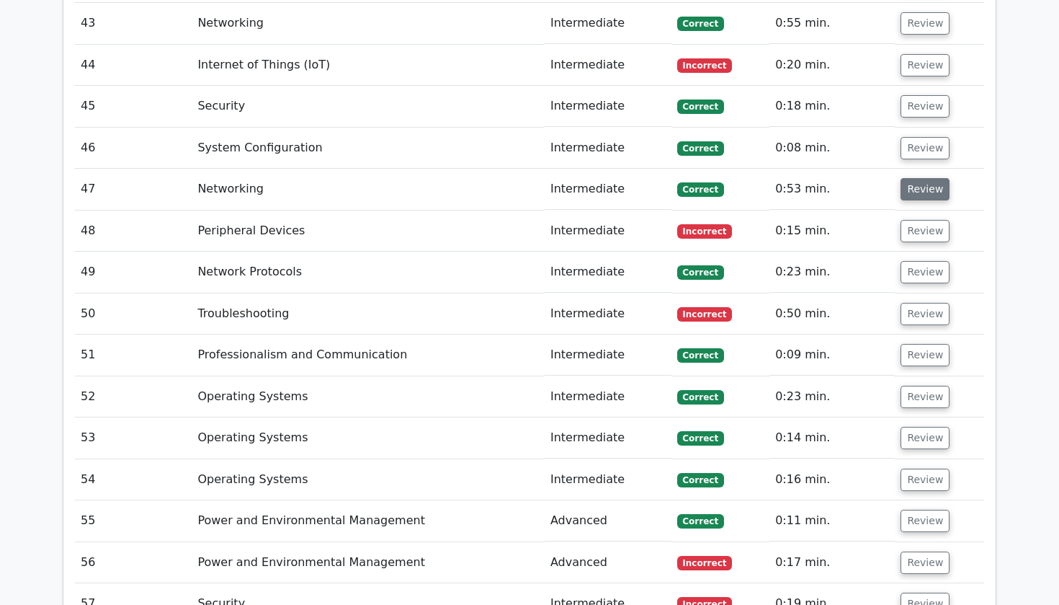
click at [918, 178] on button "Review" at bounding box center [925, 189] width 49 height 22
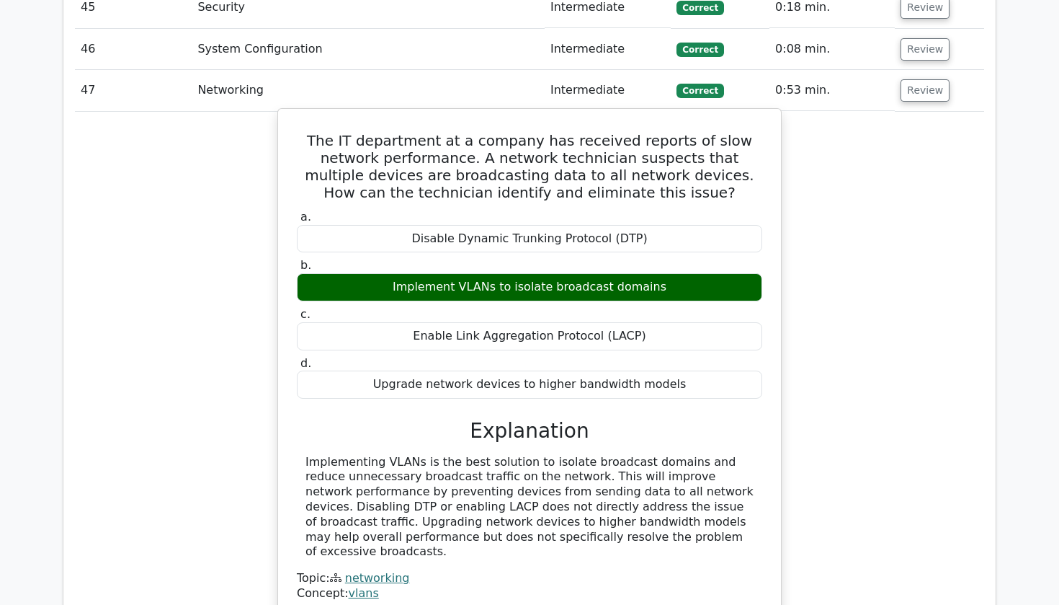
scroll to position [3629, 0]
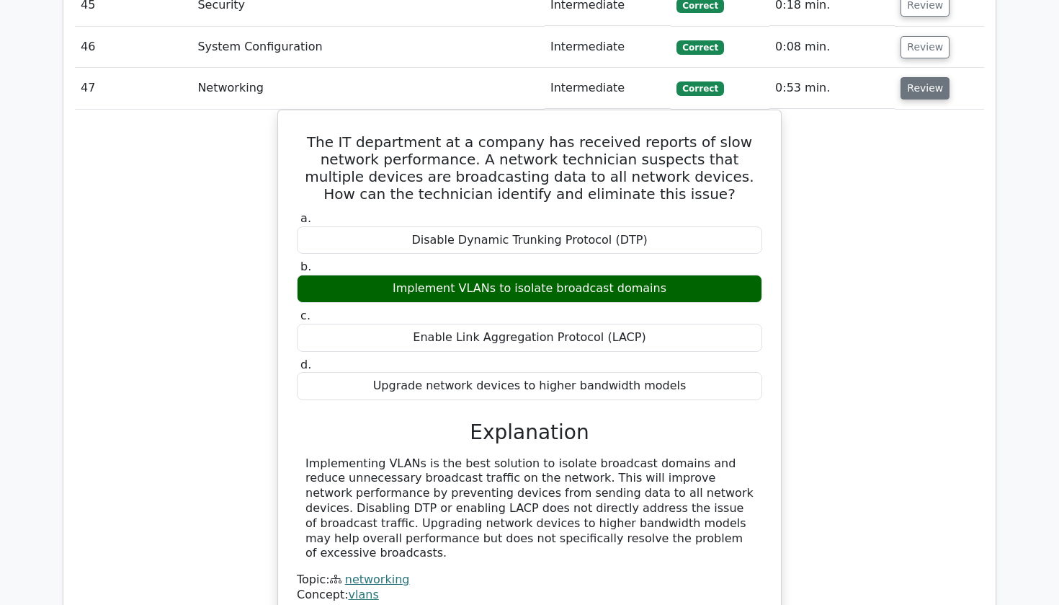
click at [925, 77] on button "Review" at bounding box center [925, 88] width 49 height 22
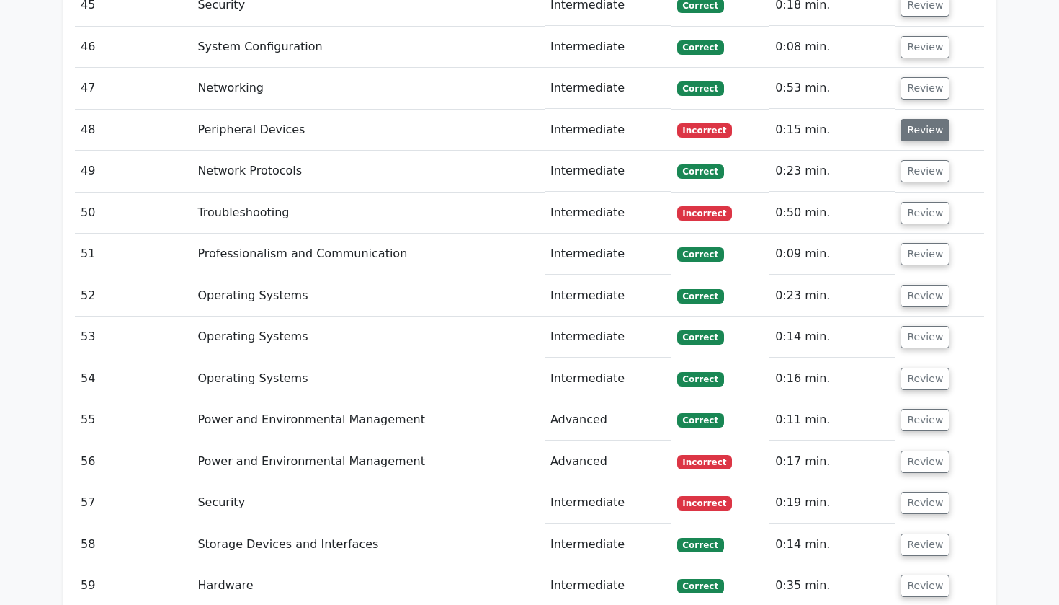
click at [922, 119] on button "Review" at bounding box center [925, 130] width 49 height 22
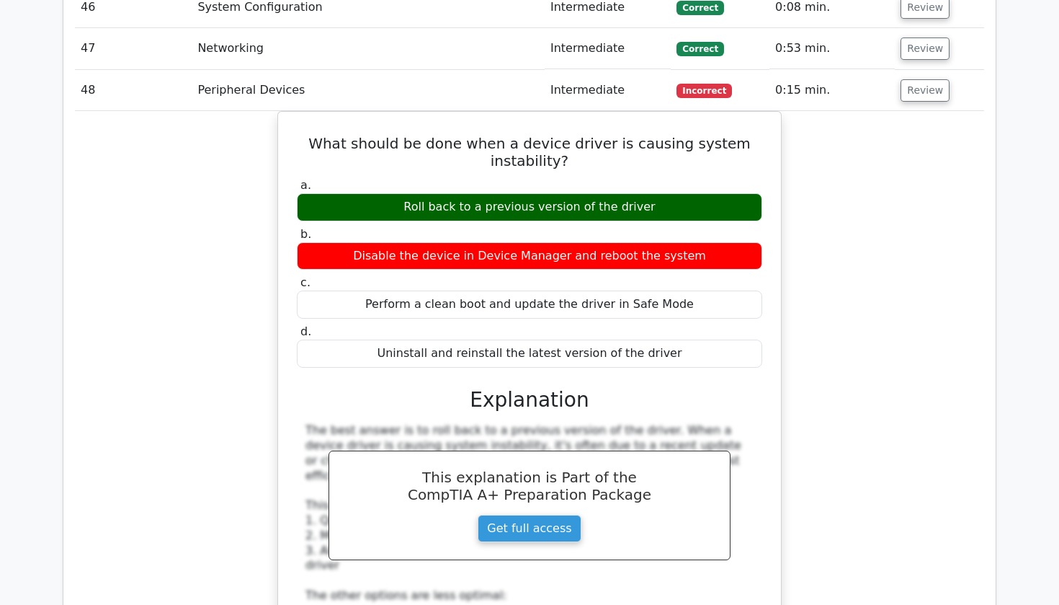
scroll to position [3666, 0]
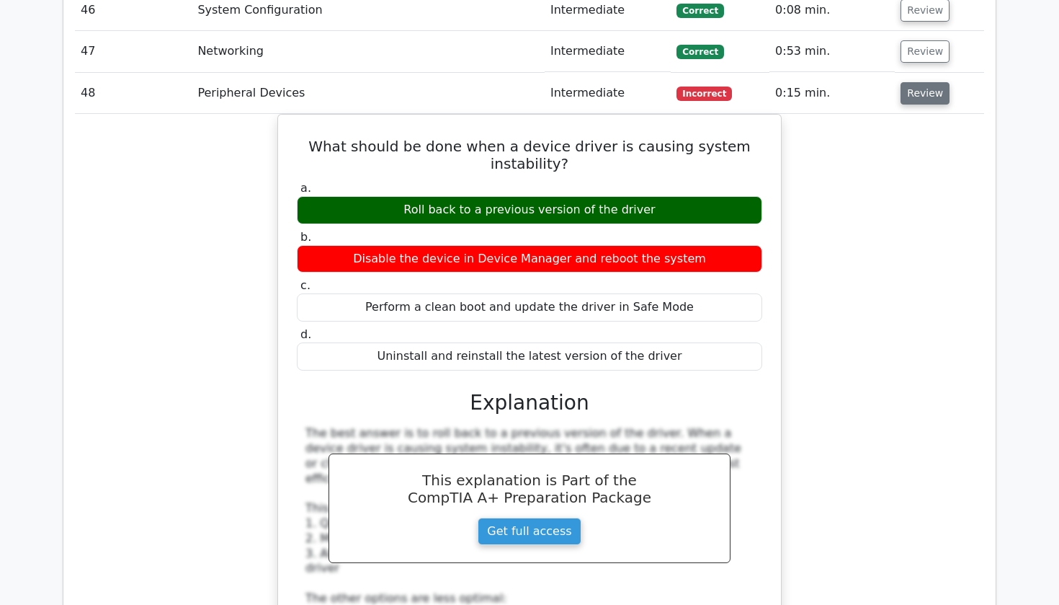
click at [919, 82] on button "Review" at bounding box center [925, 93] width 49 height 22
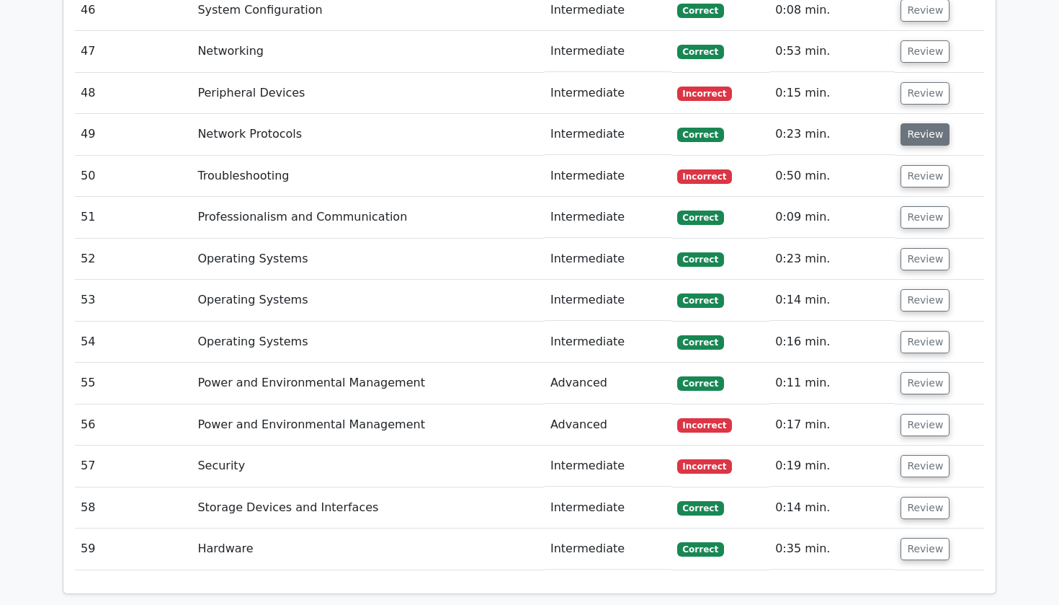
click at [916, 123] on button "Review" at bounding box center [925, 134] width 49 height 22
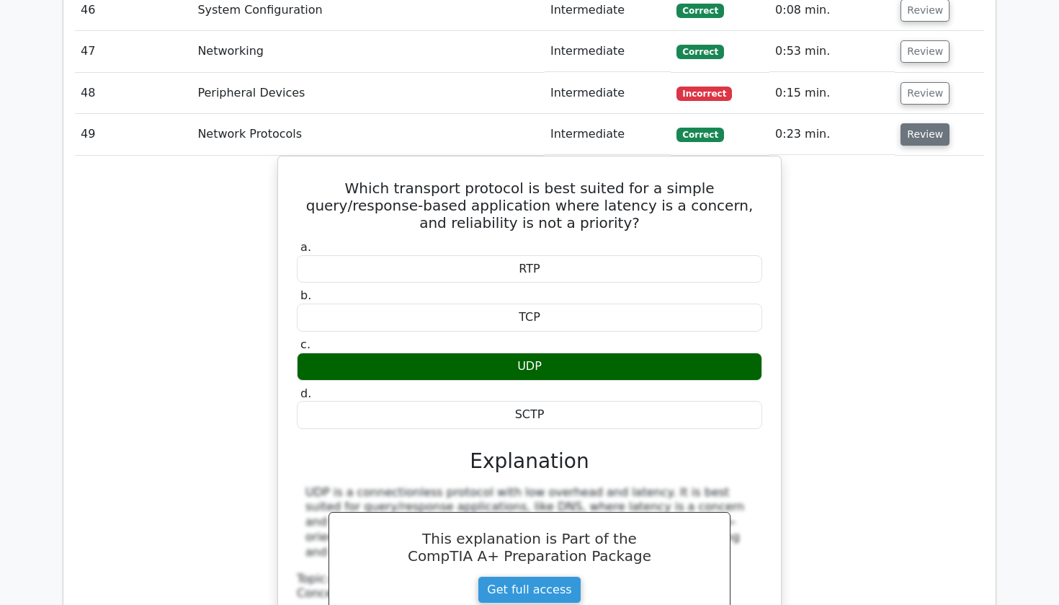
click at [916, 123] on button "Review" at bounding box center [925, 134] width 49 height 22
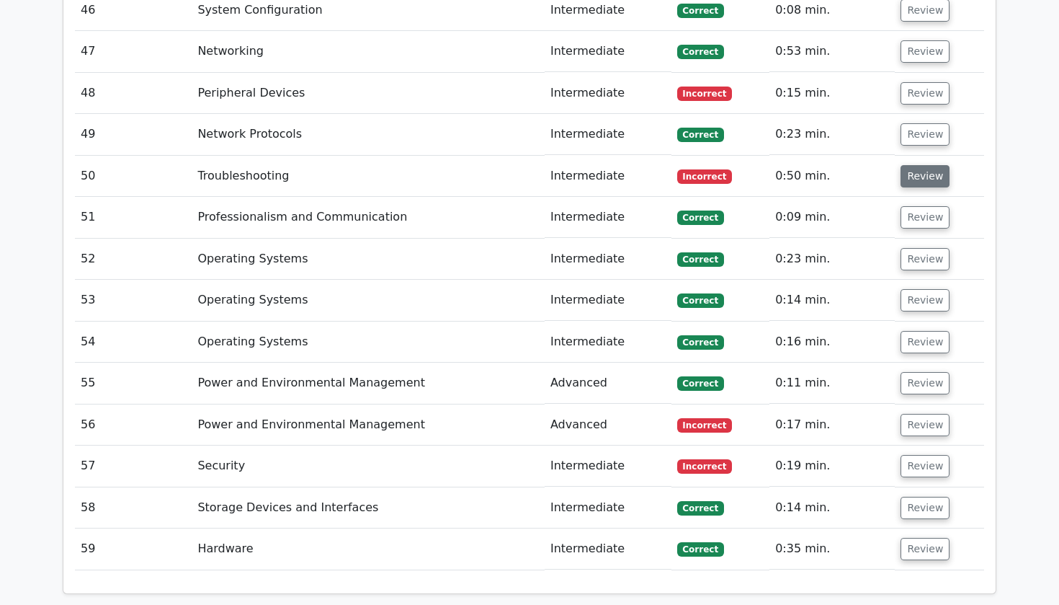
click at [906, 165] on button "Review" at bounding box center [925, 176] width 49 height 22
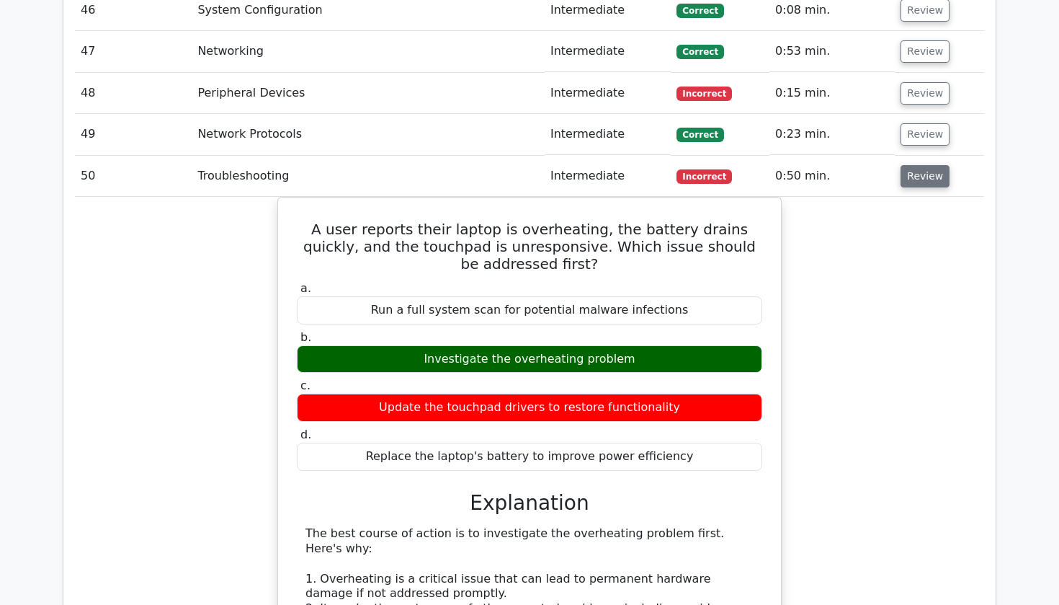
click at [906, 165] on button "Review" at bounding box center [925, 176] width 49 height 22
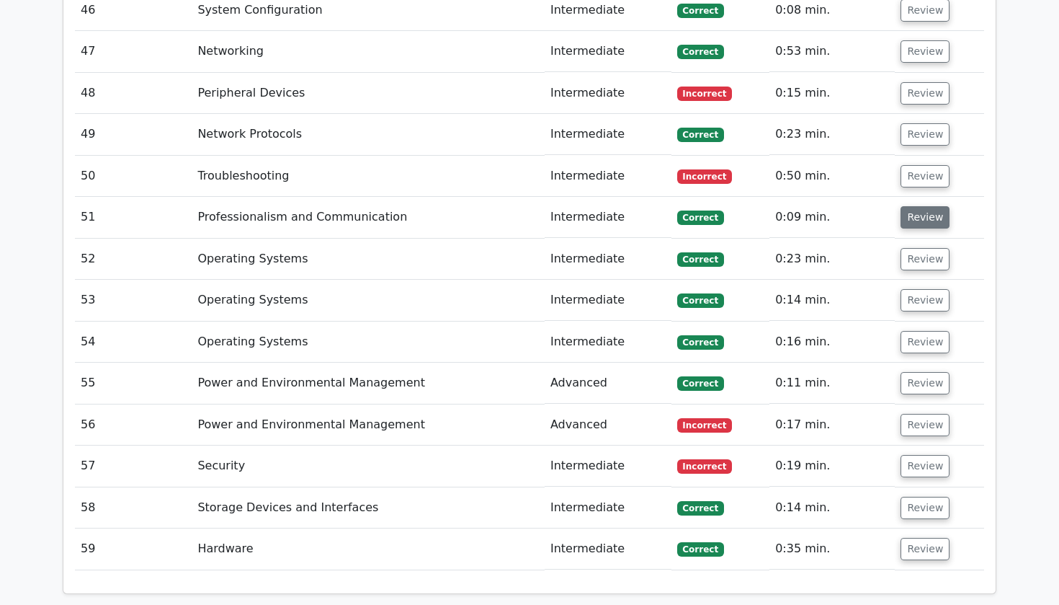
click at [907, 206] on button "Review" at bounding box center [925, 217] width 49 height 22
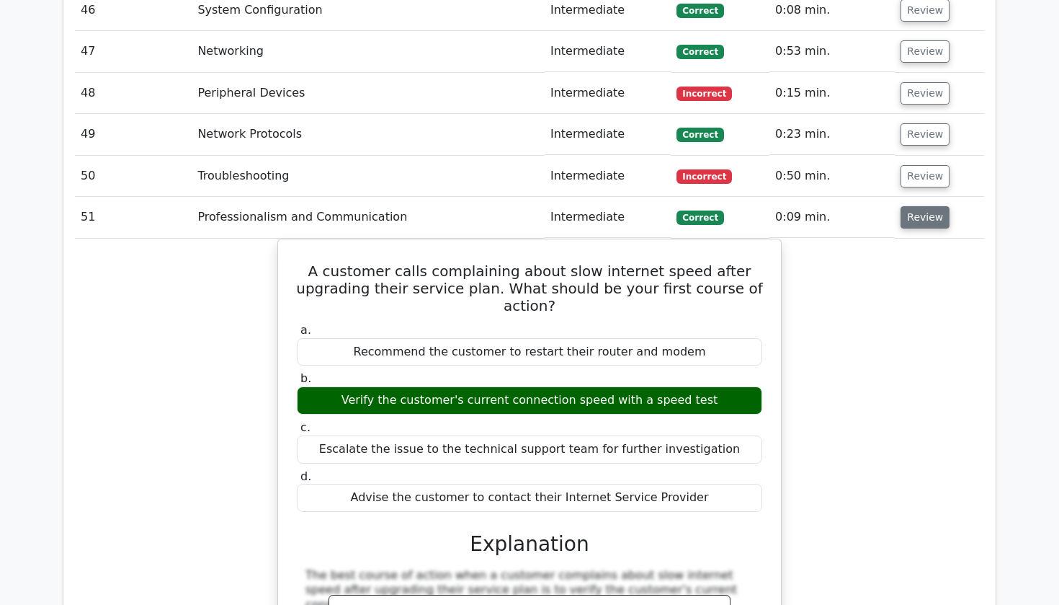
click at [917, 206] on button "Review" at bounding box center [925, 217] width 49 height 22
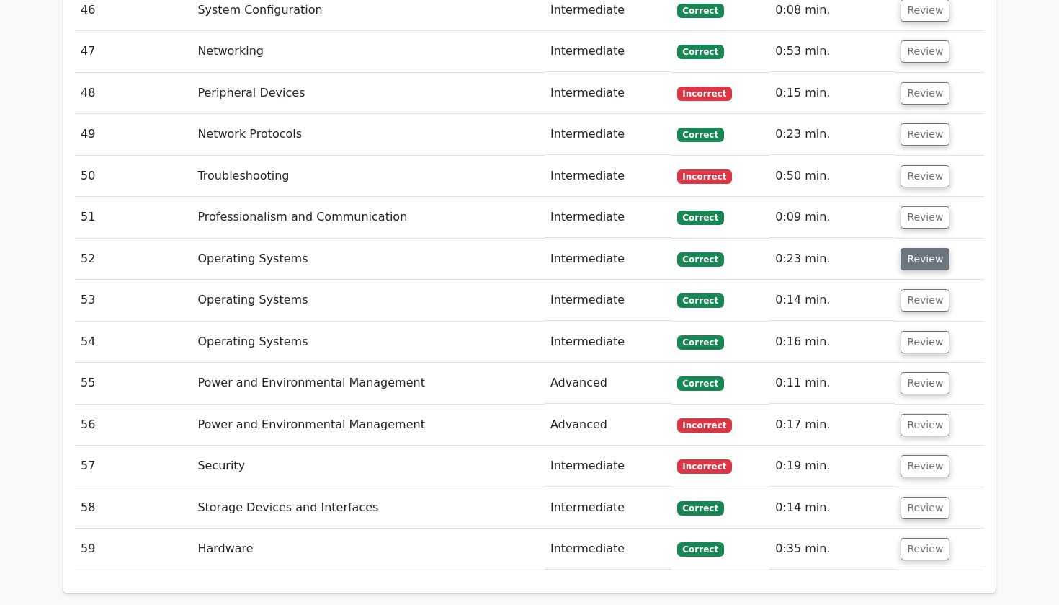
click at [919, 248] on button "Review" at bounding box center [925, 259] width 49 height 22
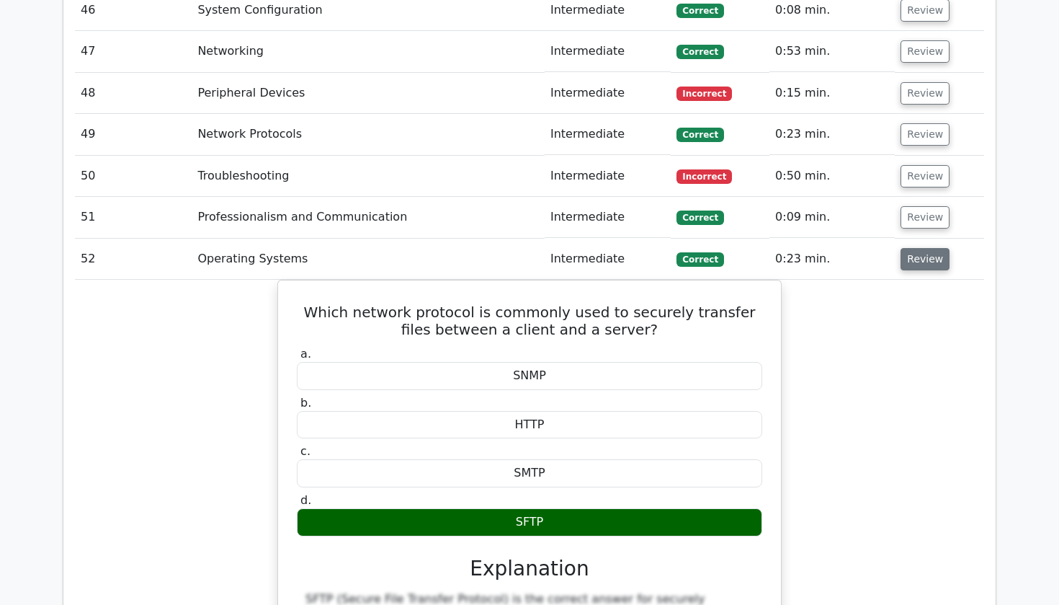
click at [921, 248] on button "Review" at bounding box center [925, 259] width 49 height 22
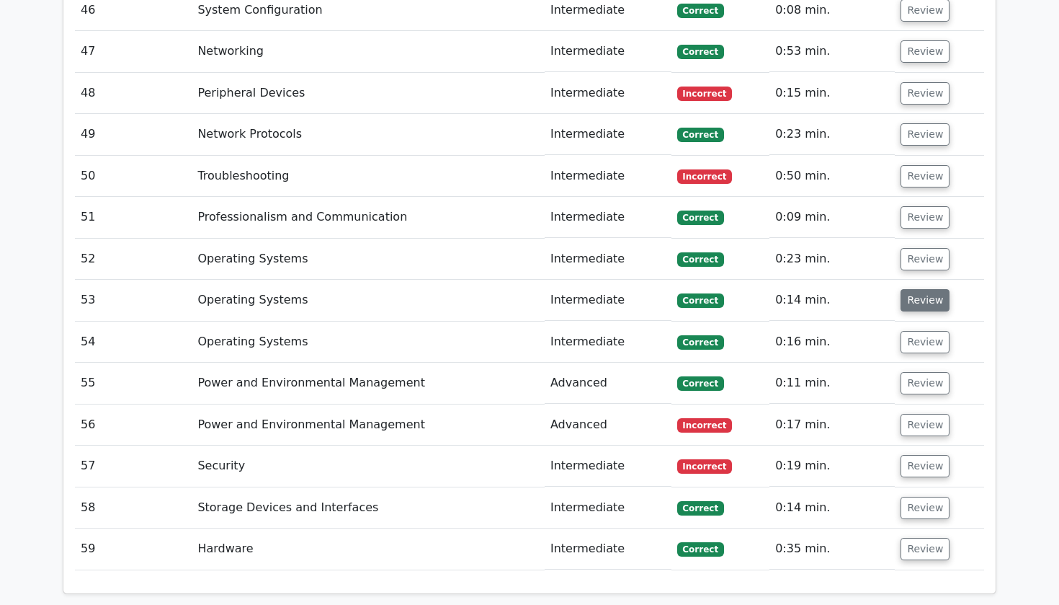
click at [922, 289] on button "Review" at bounding box center [925, 300] width 49 height 22
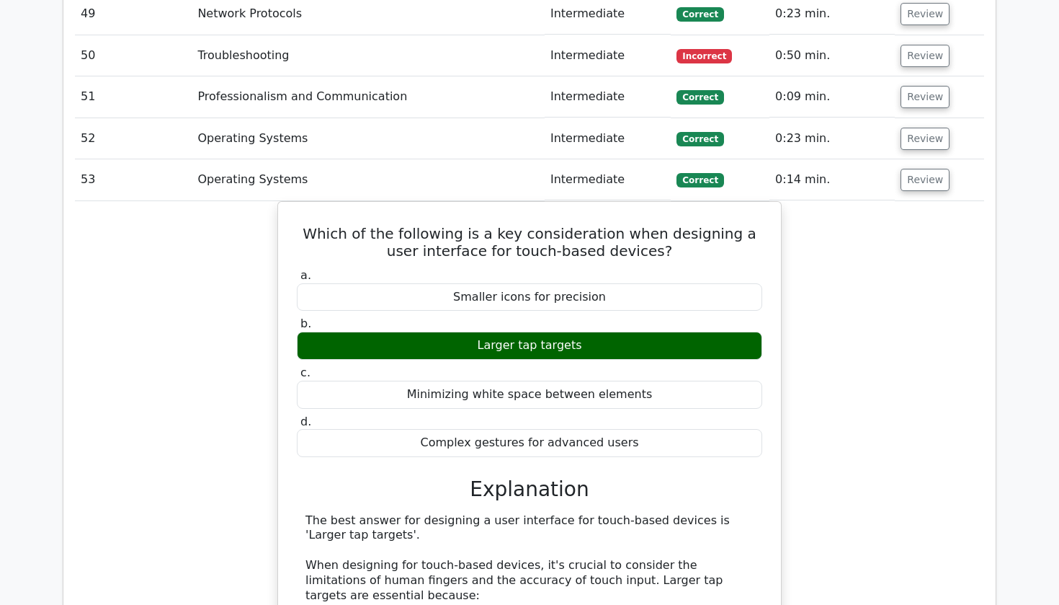
scroll to position [3784, 0]
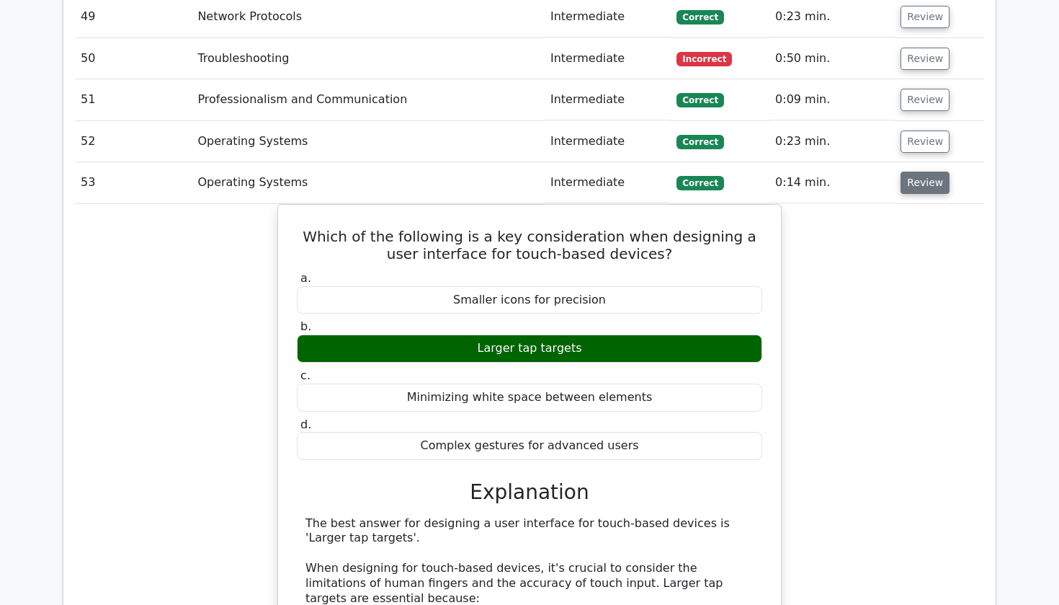
click at [911, 171] on button "Review" at bounding box center [925, 182] width 49 height 22
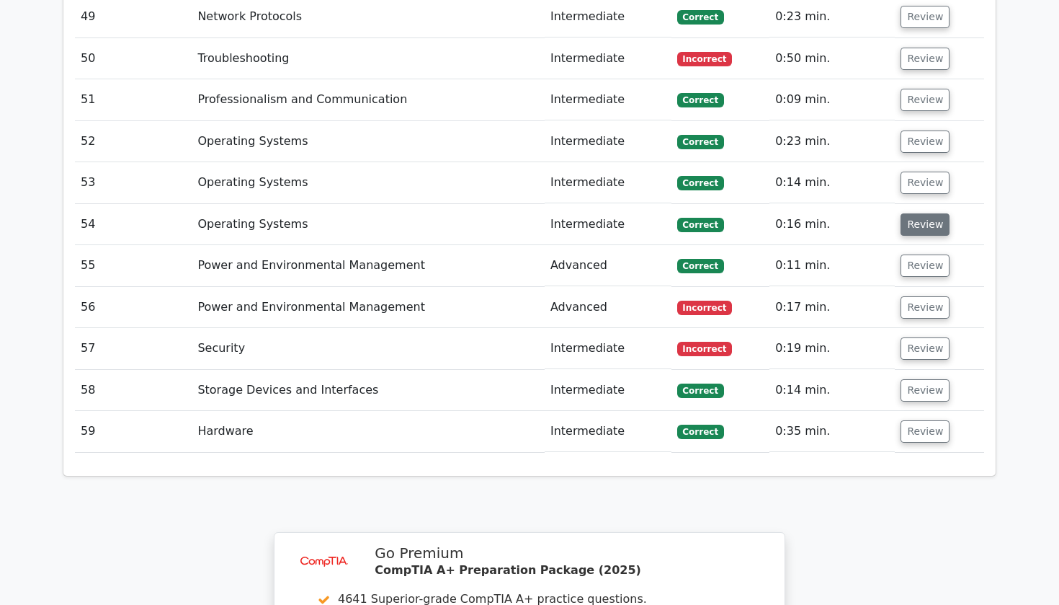
click at [909, 213] on button "Review" at bounding box center [925, 224] width 49 height 22
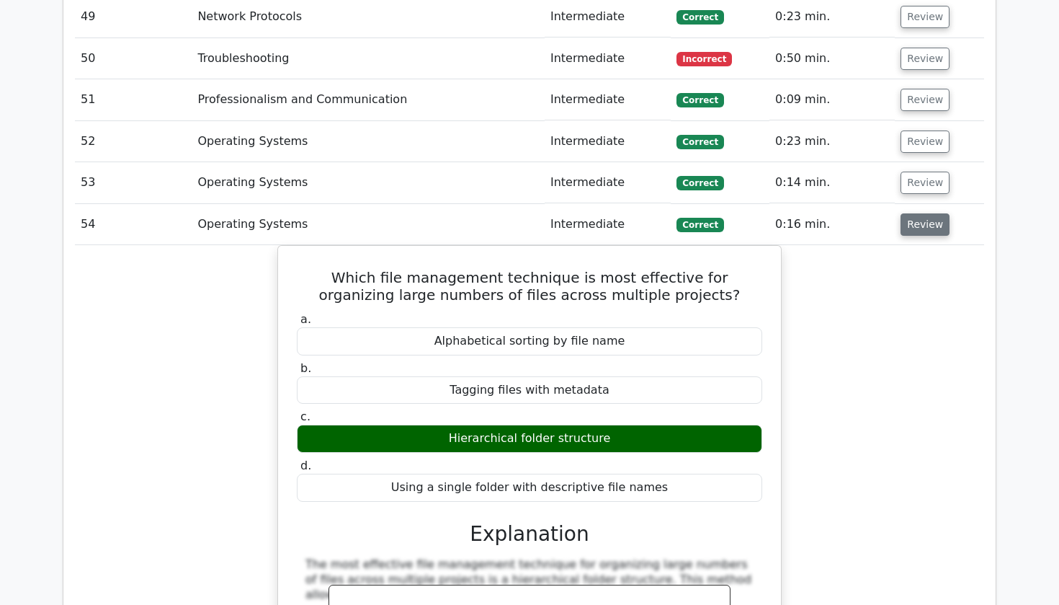
click at [909, 213] on button "Review" at bounding box center [925, 224] width 49 height 22
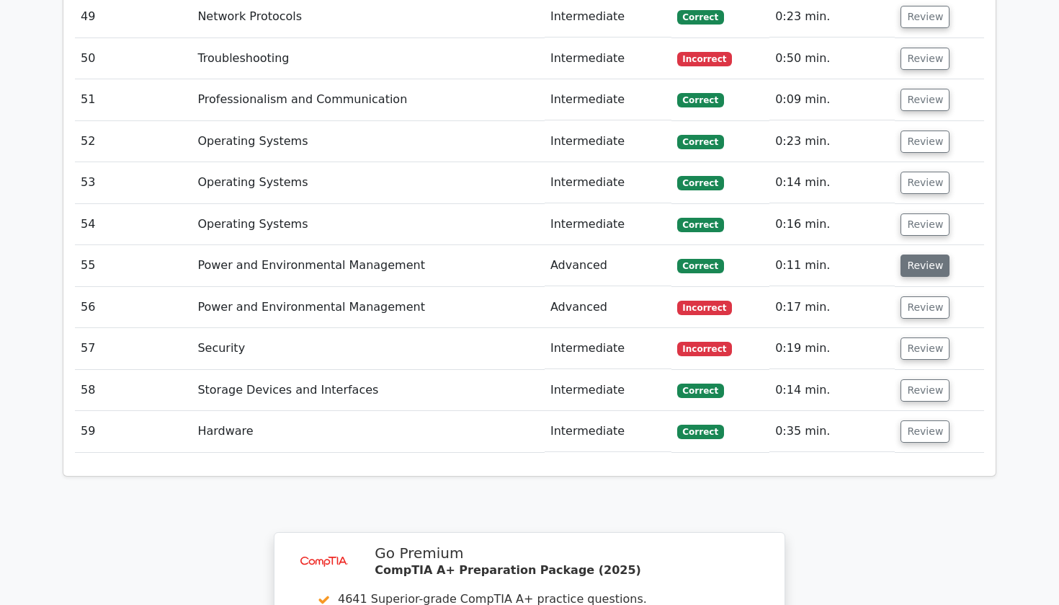
click at [913, 254] on button "Review" at bounding box center [925, 265] width 49 height 22
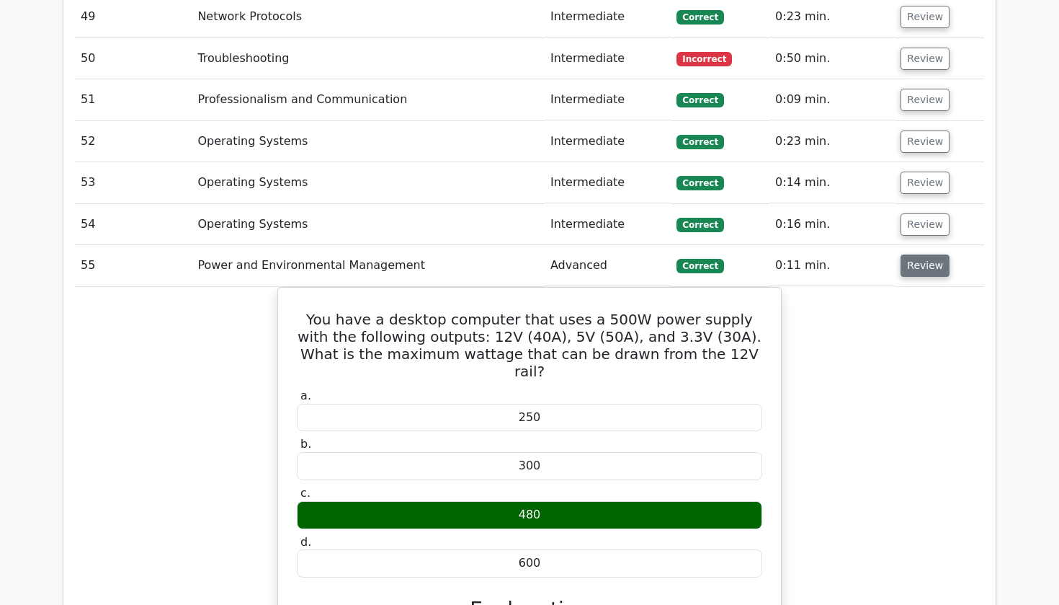
click at [913, 254] on button "Review" at bounding box center [925, 265] width 49 height 22
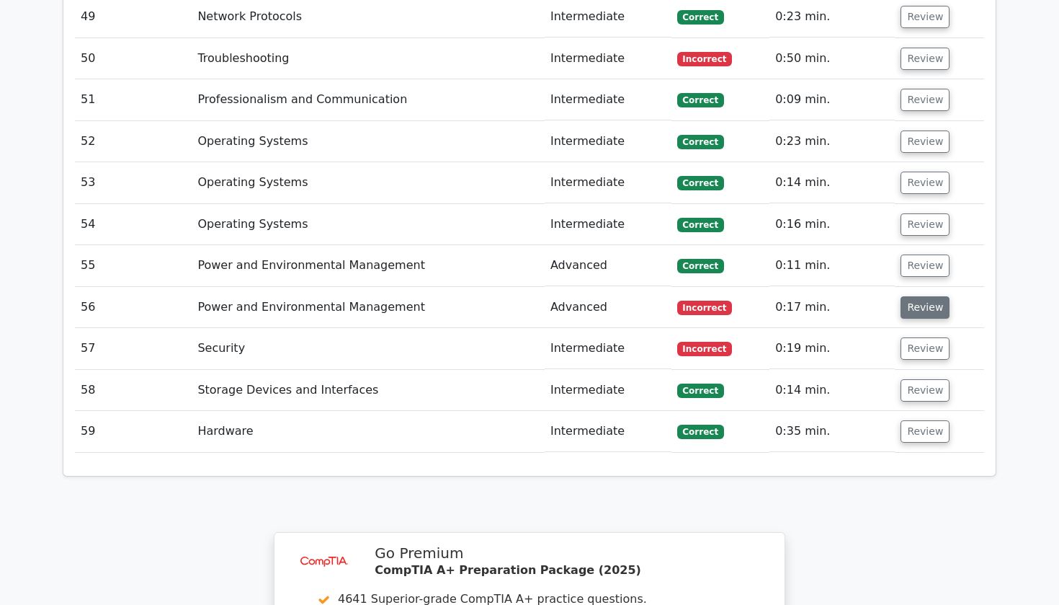
click at [917, 296] on button "Review" at bounding box center [925, 307] width 49 height 22
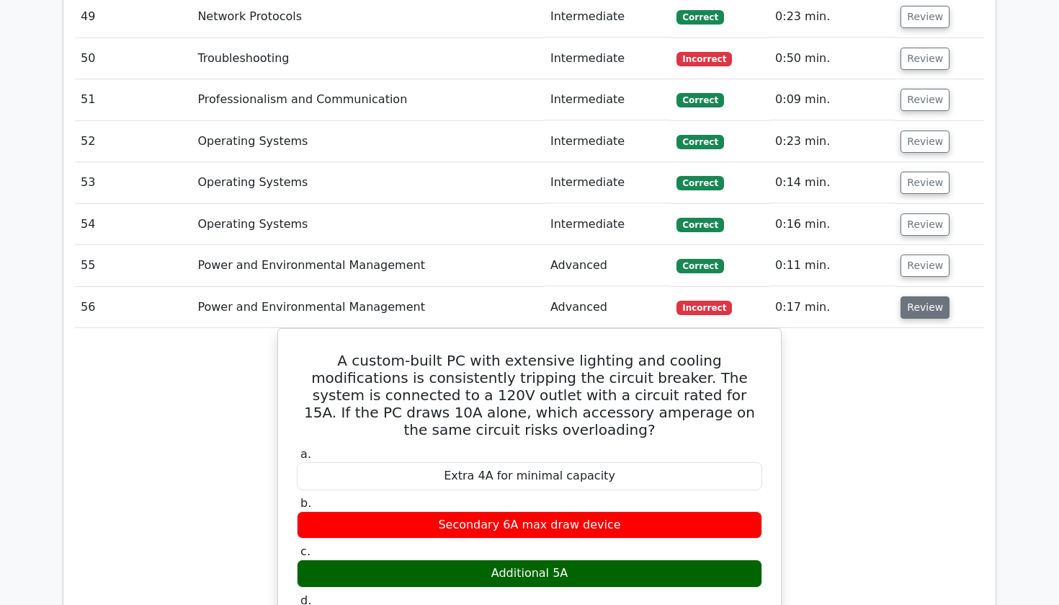
click at [917, 296] on button "Review" at bounding box center [925, 307] width 49 height 22
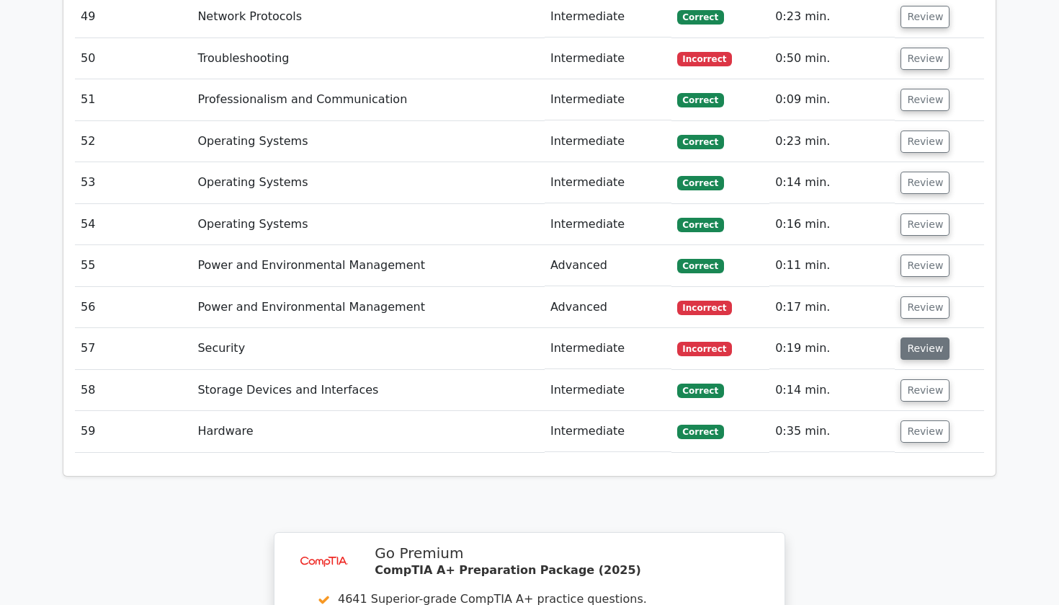
click at [920, 337] on button "Review" at bounding box center [925, 348] width 49 height 22
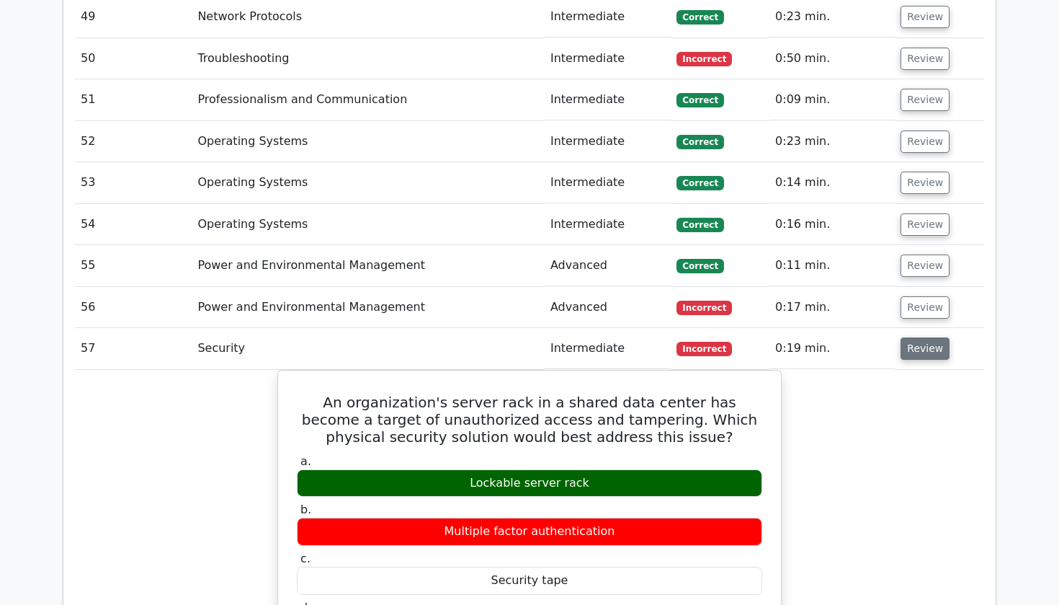
click at [920, 337] on button "Review" at bounding box center [925, 348] width 49 height 22
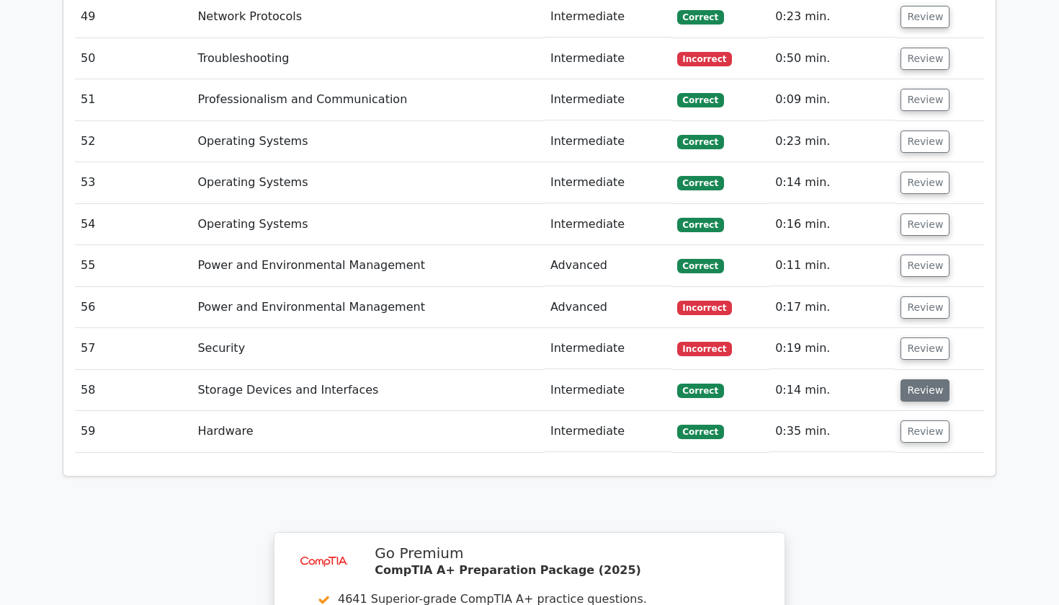
click at [924, 379] on button "Review" at bounding box center [925, 390] width 49 height 22
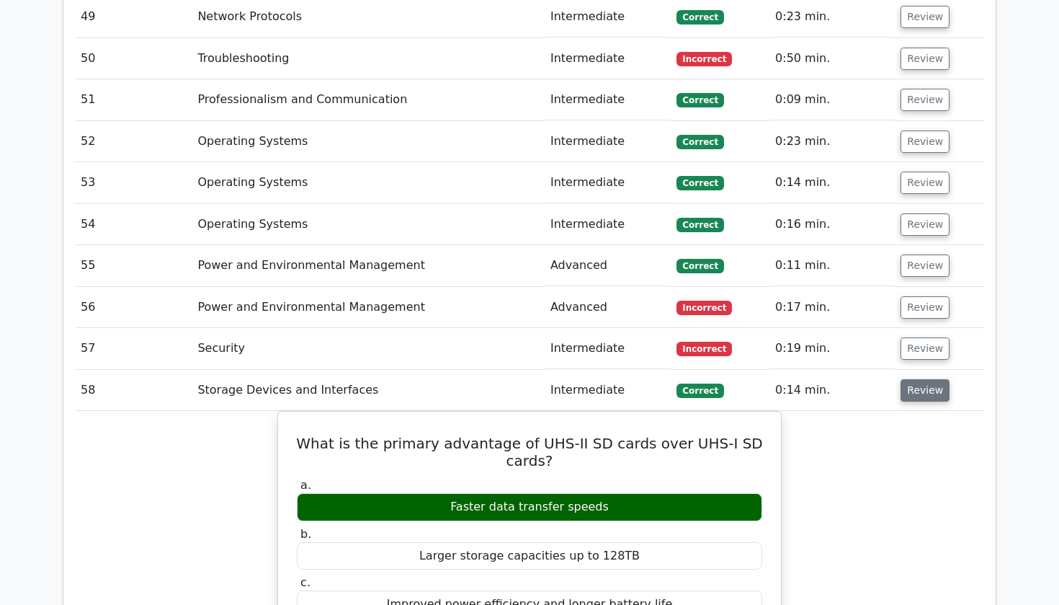
click at [924, 379] on button "Review" at bounding box center [925, 390] width 49 height 22
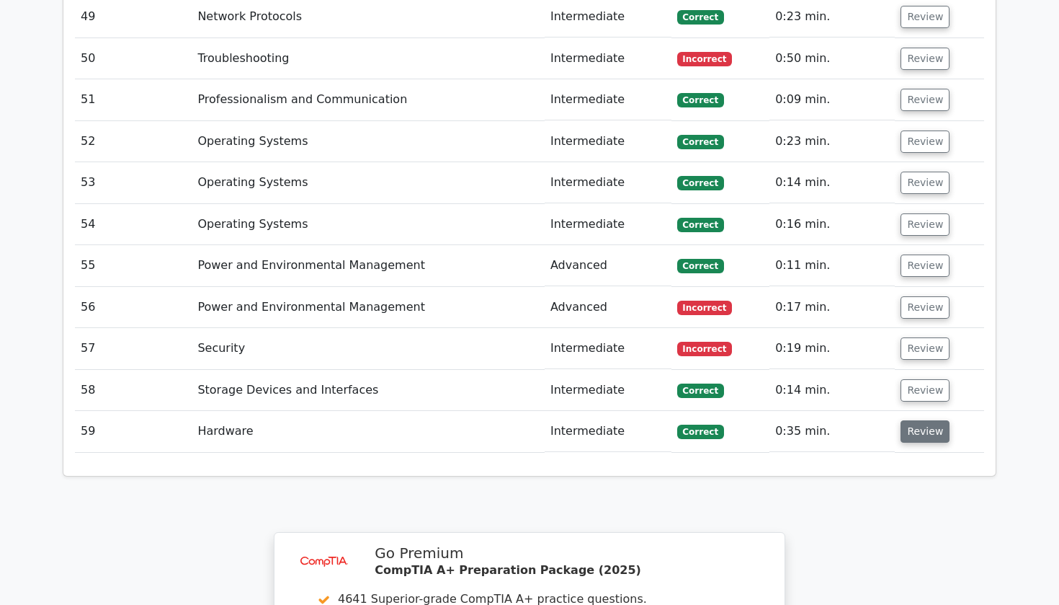
click at [924, 420] on button "Review" at bounding box center [925, 431] width 49 height 22
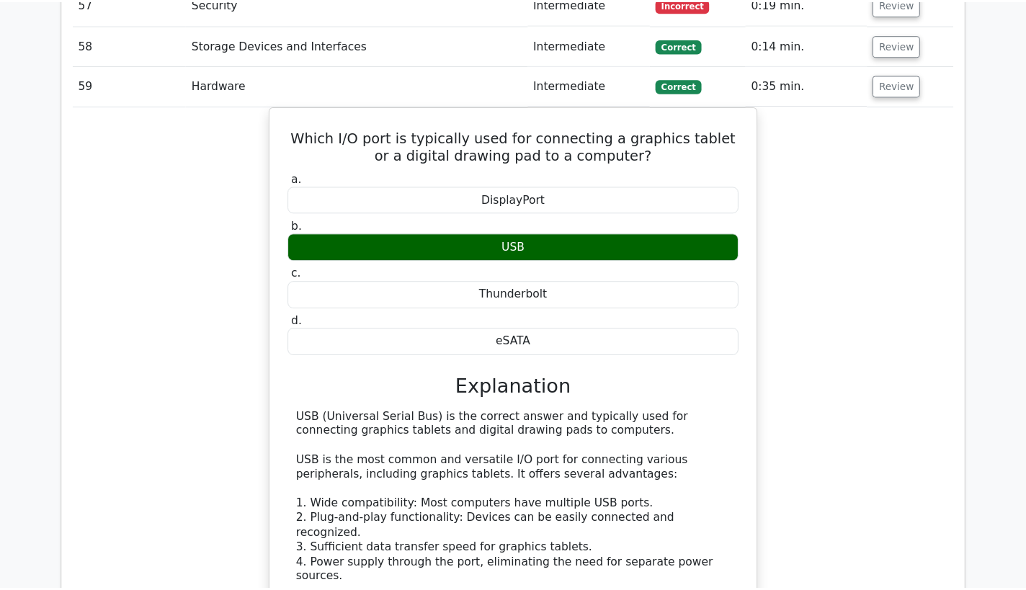
scroll to position [4147, 0]
